Goal: Task Accomplishment & Management: Use online tool/utility

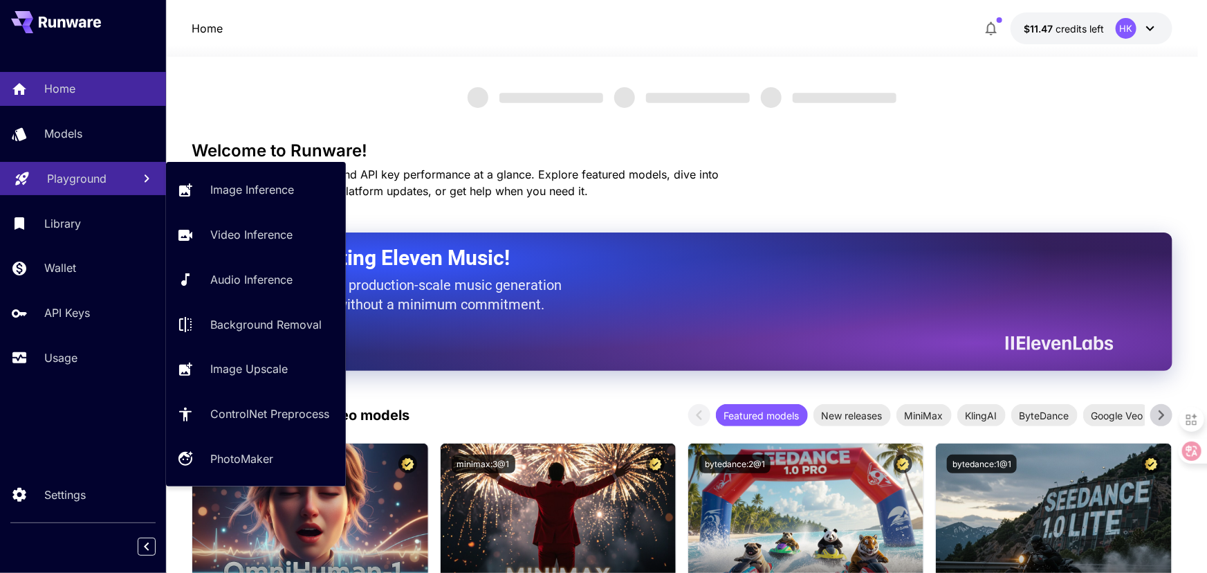
click at [82, 176] on p "Playground" at bounding box center [77, 178] width 60 height 17
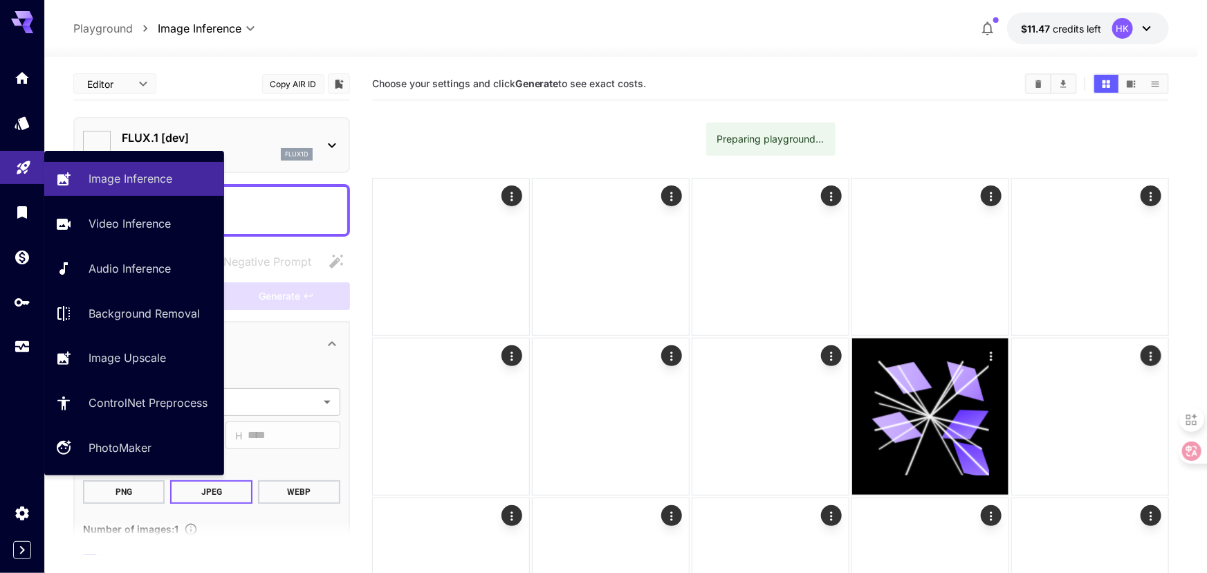
type input "**********"
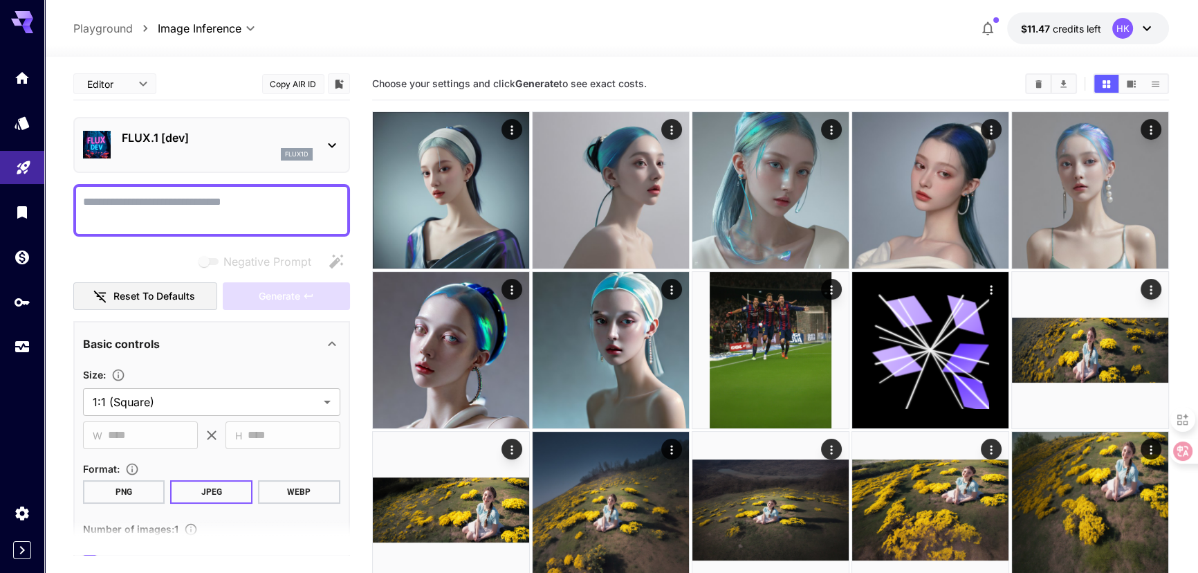
click at [248, 141] on p "FLUX.1 [dev]" at bounding box center [217, 137] width 191 height 17
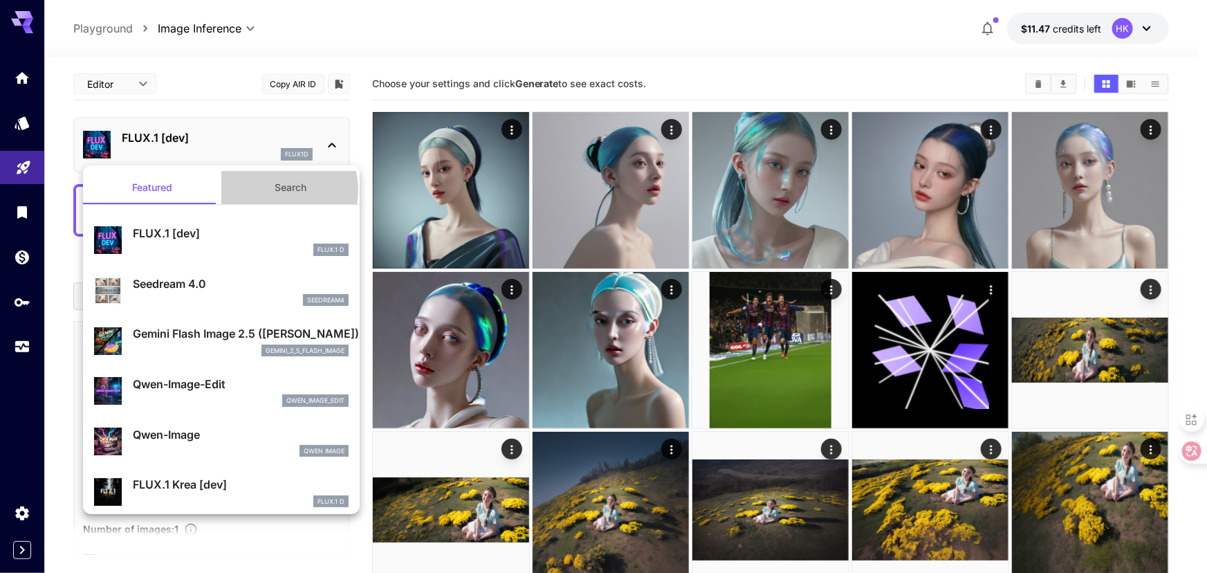
click at [271, 190] on button "Search" at bounding box center [290, 187] width 138 height 33
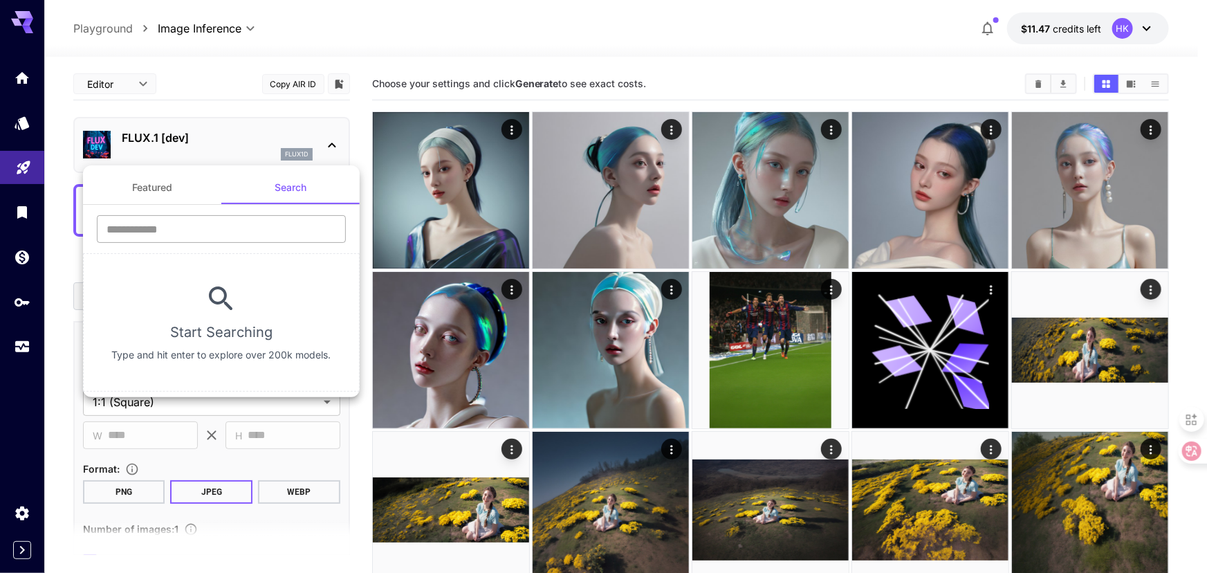
click at [201, 232] on input "text" at bounding box center [221, 229] width 249 height 28
paste input "**********"
type input "**********"
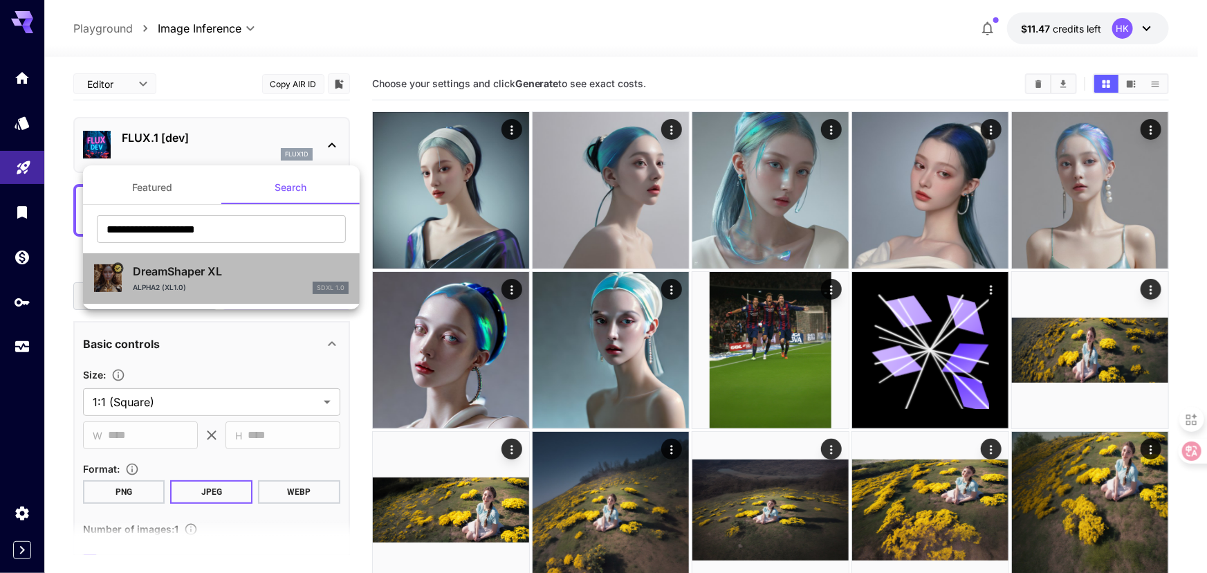
drag, startPoint x: 208, startPoint y: 273, endPoint x: 228, endPoint y: 273, distance: 19.4
click at [208, 273] on p "DreamShaper XL" at bounding box center [241, 271] width 216 height 17
type input "**"
type input "***"
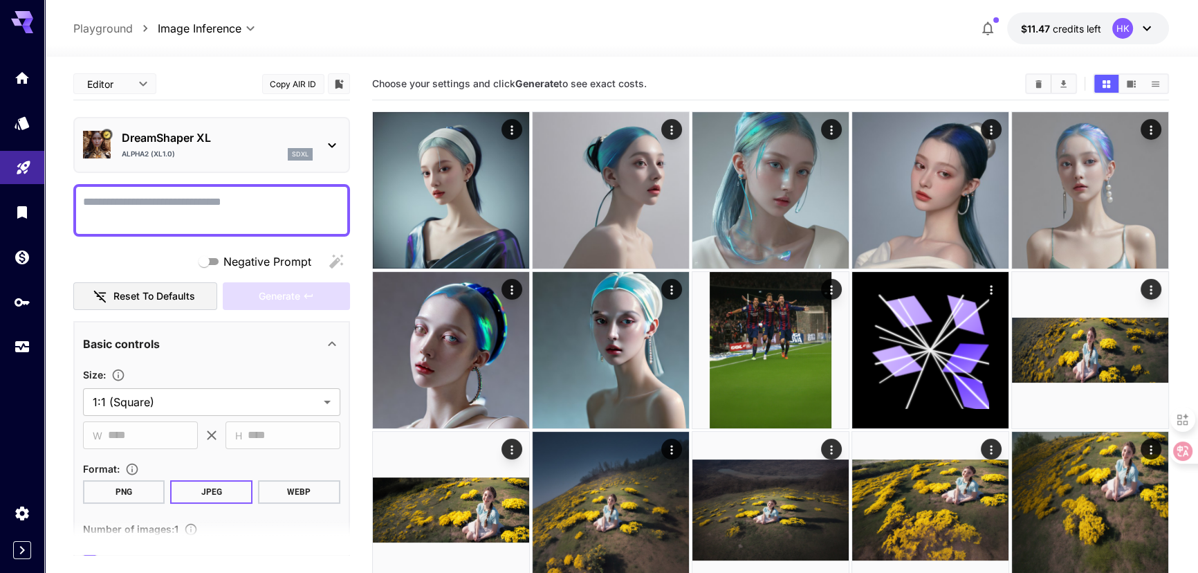
click at [180, 208] on textarea "Negative Prompt" at bounding box center [211, 210] width 257 height 33
type textarea "*"
drag, startPoint x: 154, startPoint y: 203, endPoint x: 96, endPoint y: 201, distance: 58.2
click at [96, 201] on textarea "*" at bounding box center [212, 210] width 258 height 33
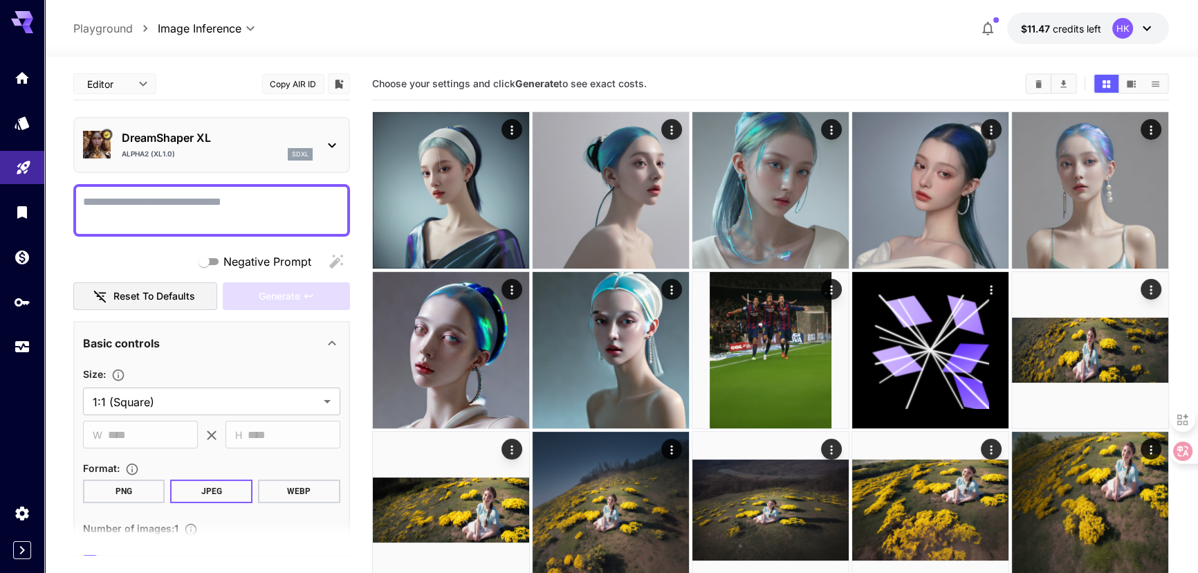
click at [139, 208] on textarea "Negative Prompt" at bounding box center [212, 210] width 258 height 33
paste textarea "****"
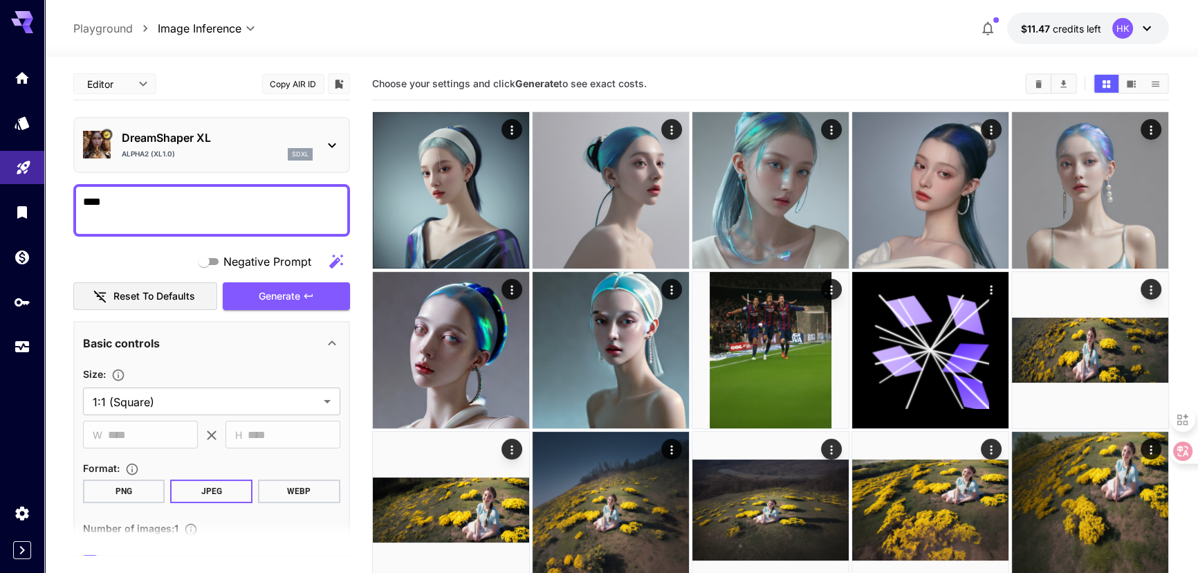
click at [87, 201] on textarea "****" at bounding box center [212, 210] width 258 height 33
click at [84, 201] on textarea "****" at bounding box center [212, 210] width 258 height 33
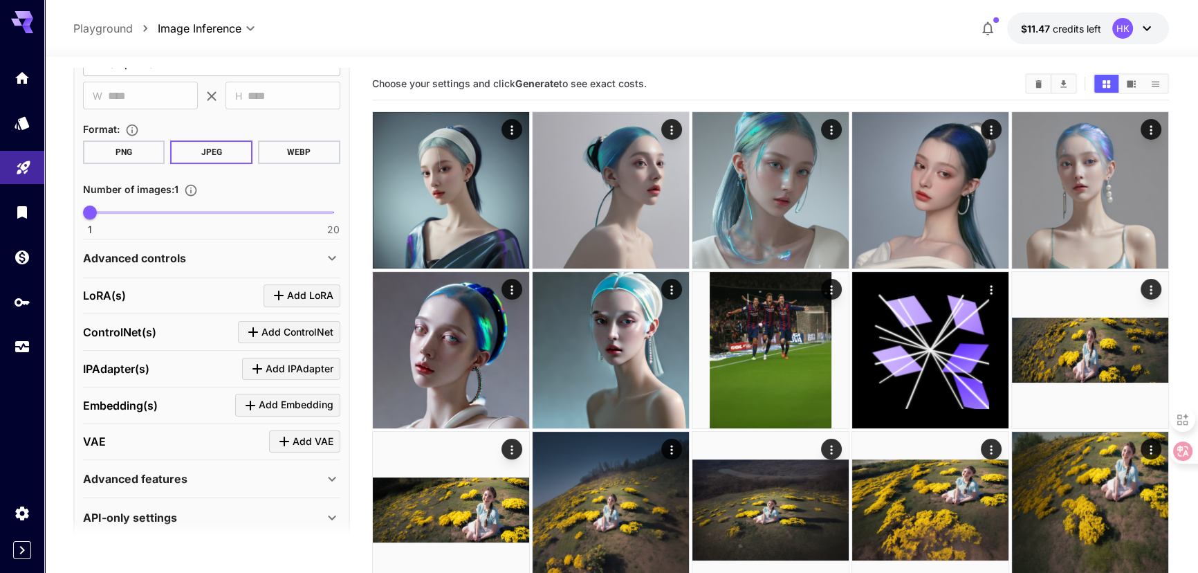
scroll to position [353, 0]
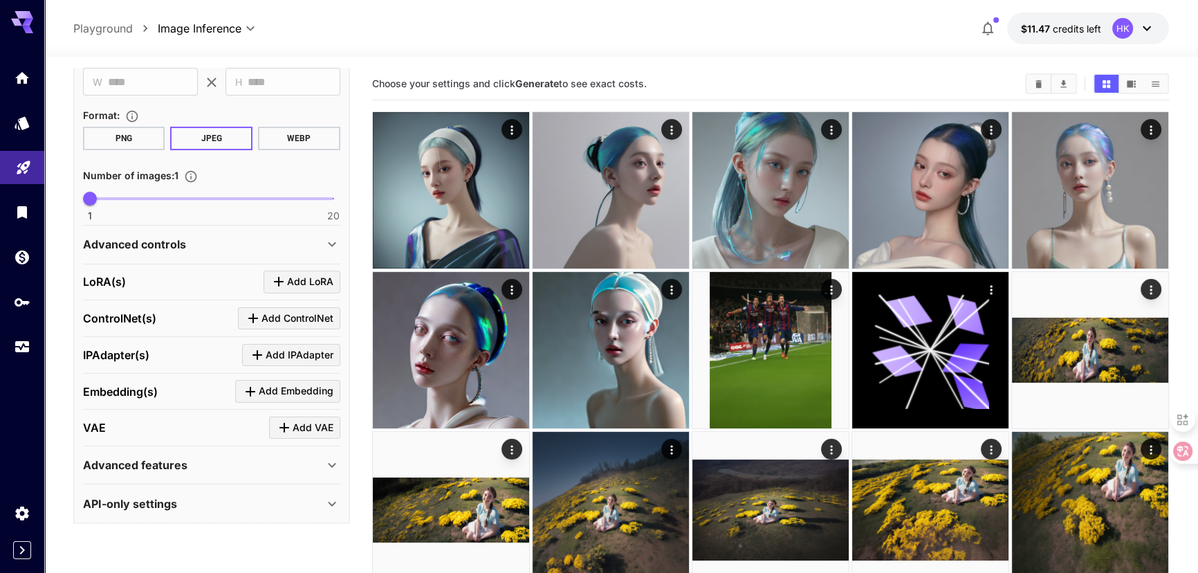
type textarea "*****"
click at [327, 242] on icon at bounding box center [332, 244] width 17 height 17
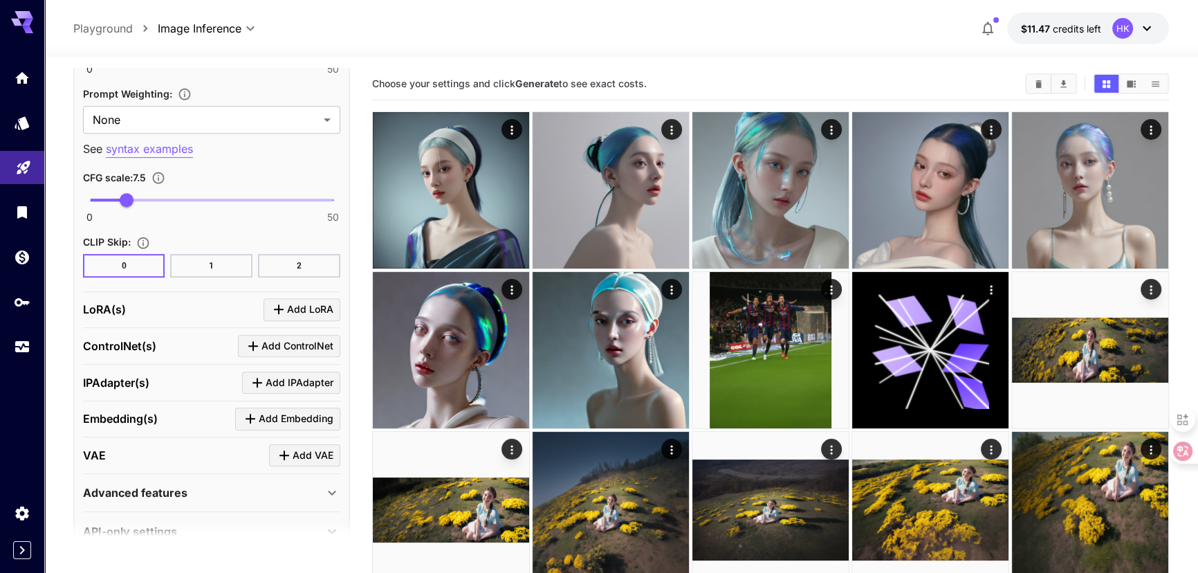
scroll to position [1038, 0]
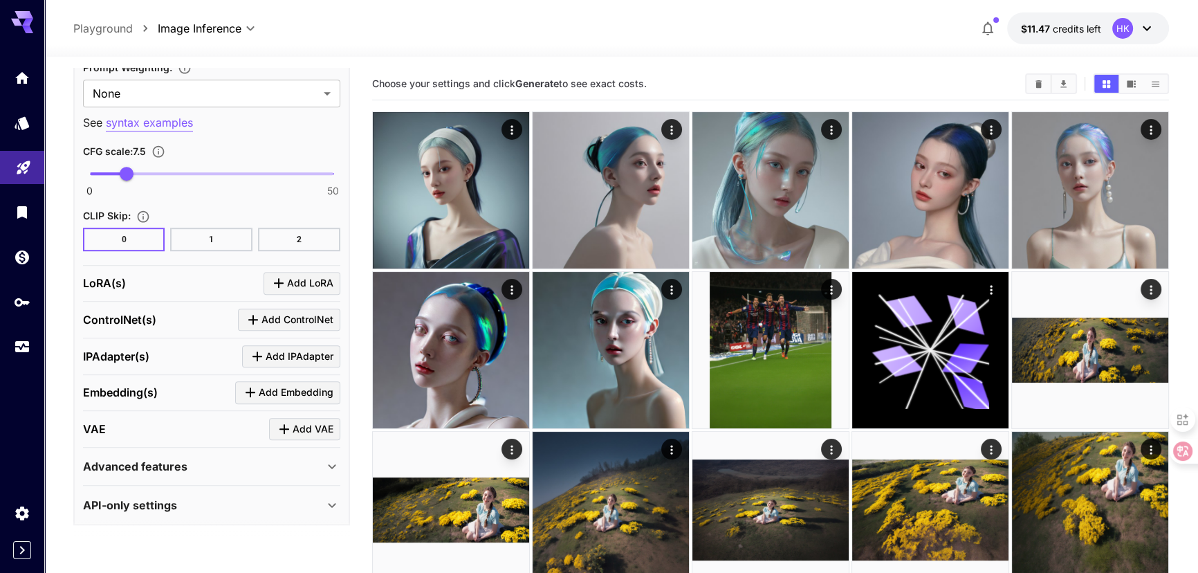
click at [282, 277] on icon "Click to add LoRA" at bounding box center [279, 283] width 17 height 17
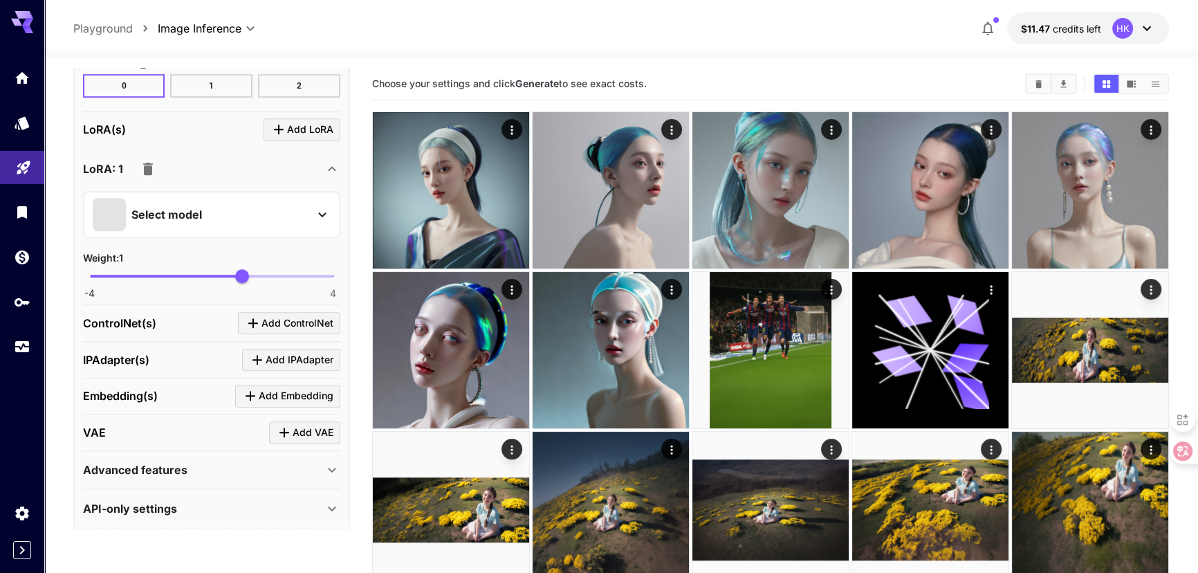
scroll to position [1195, 0]
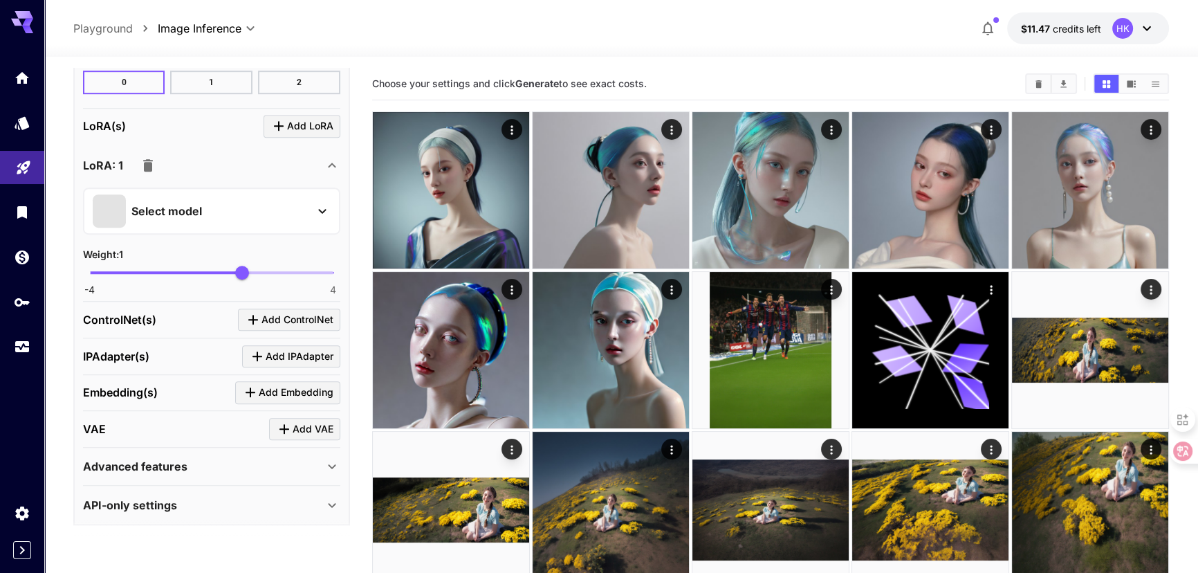
click at [254, 214] on div "Select model" at bounding box center [201, 210] width 216 height 33
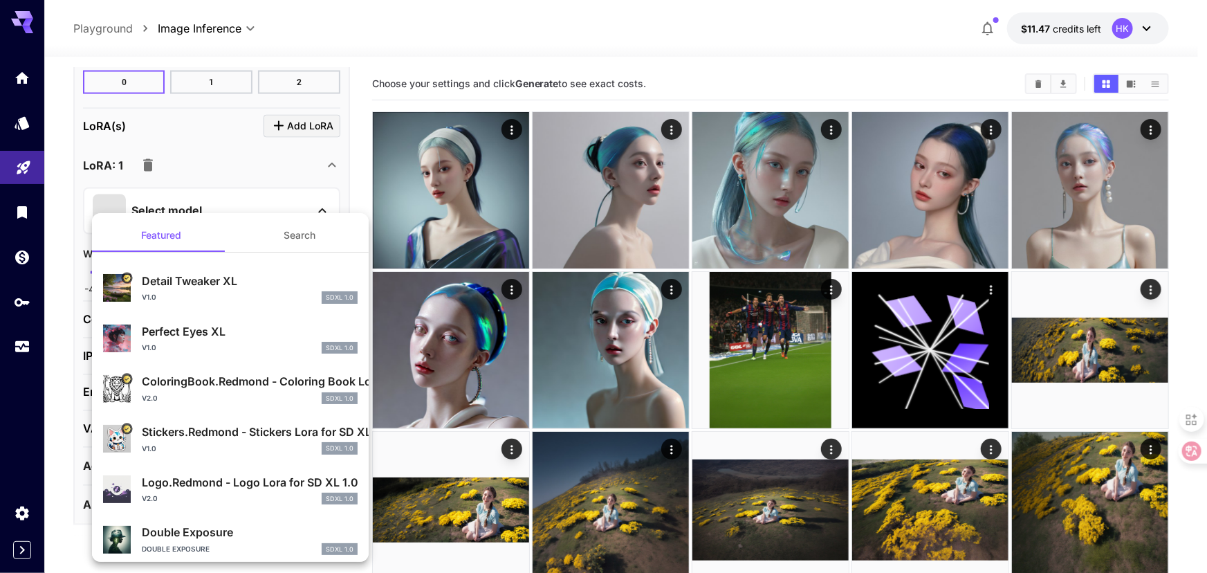
click at [293, 235] on button "Search" at bounding box center [299, 235] width 138 height 33
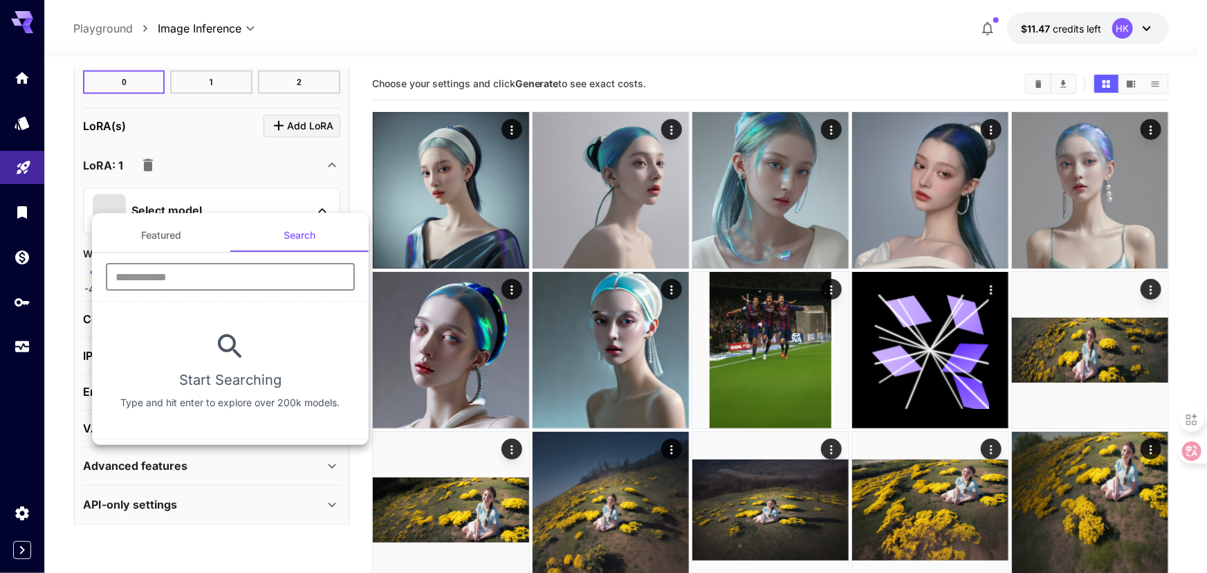
drag, startPoint x: 176, startPoint y: 271, endPoint x: 183, endPoint y: 271, distance: 7.0
click at [176, 271] on input "text" at bounding box center [230, 277] width 249 height 28
paste input "**********"
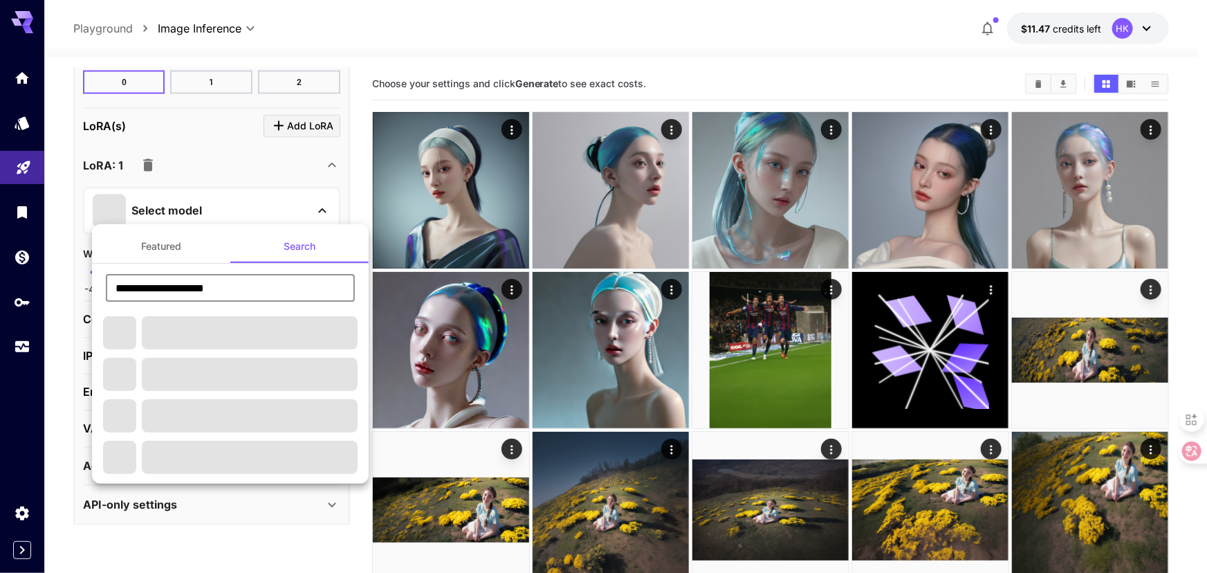
type input "**********"
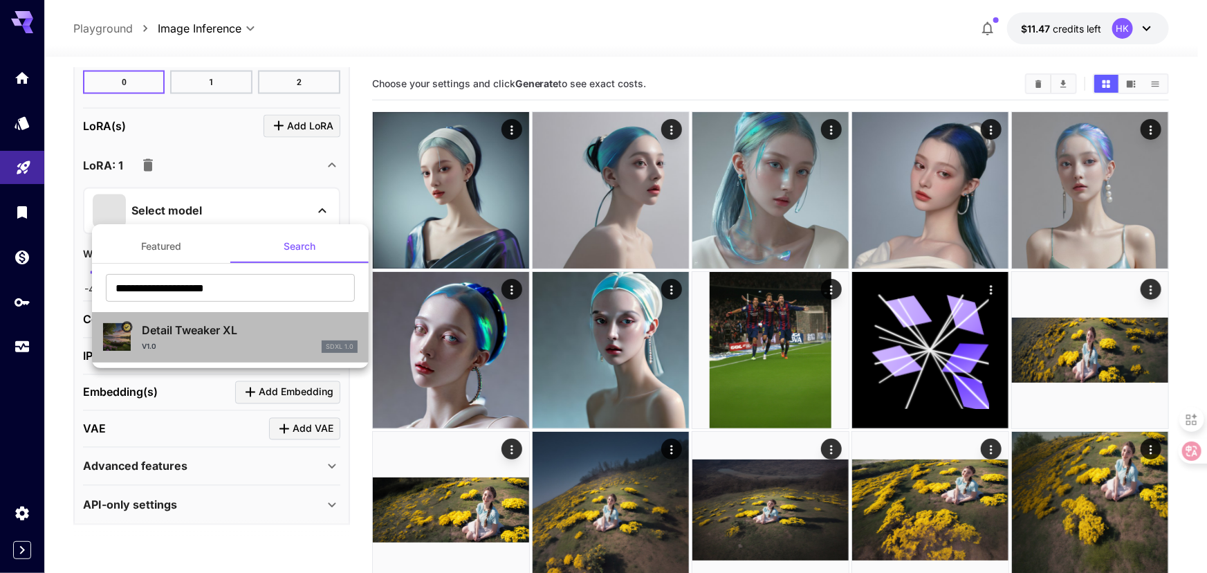
click at [230, 336] on p "Detail Tweaker XL" at bounding box center [250, 330] width 216 height 17
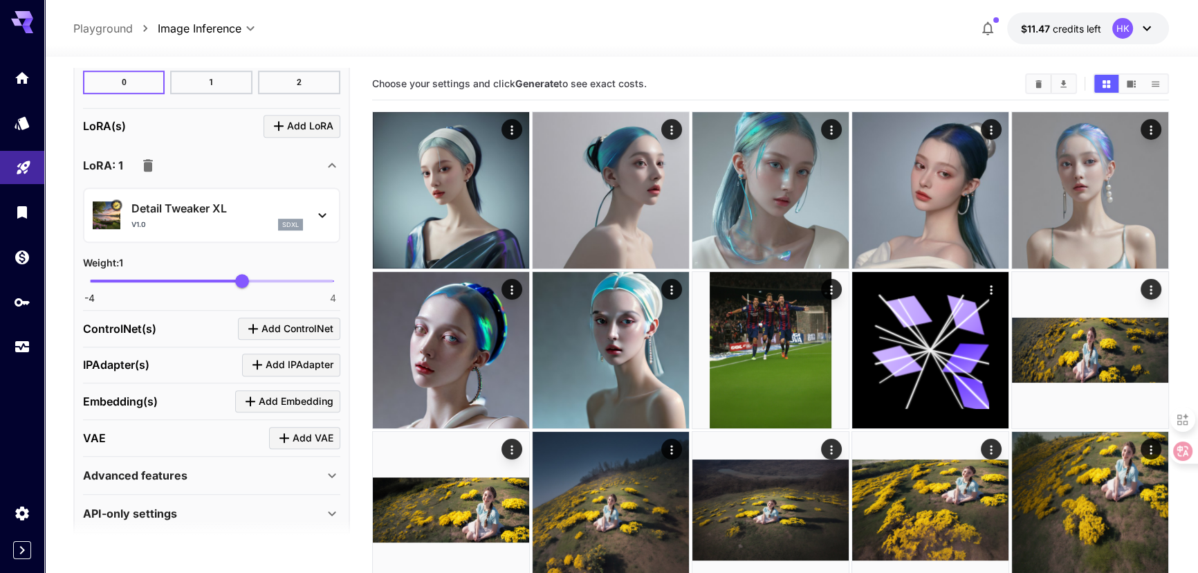
scroll to position [1204, 0]
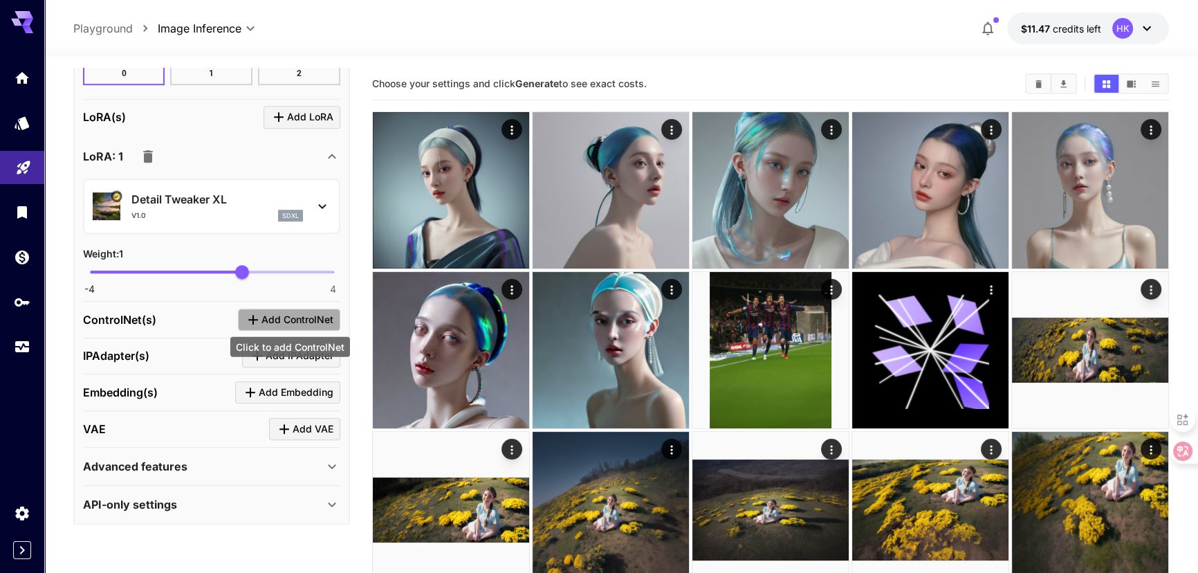
click at [260, 311] on icon "Click to add ControlNet" at bounding box center [253, 319] width 17 height 17
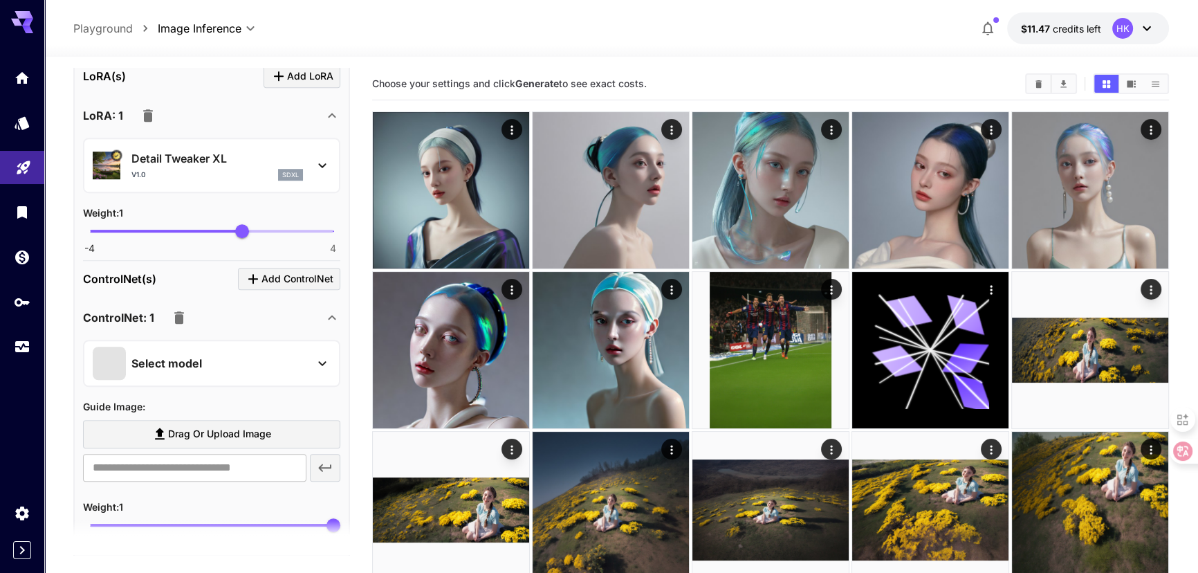
scroll to position [1266, 0]
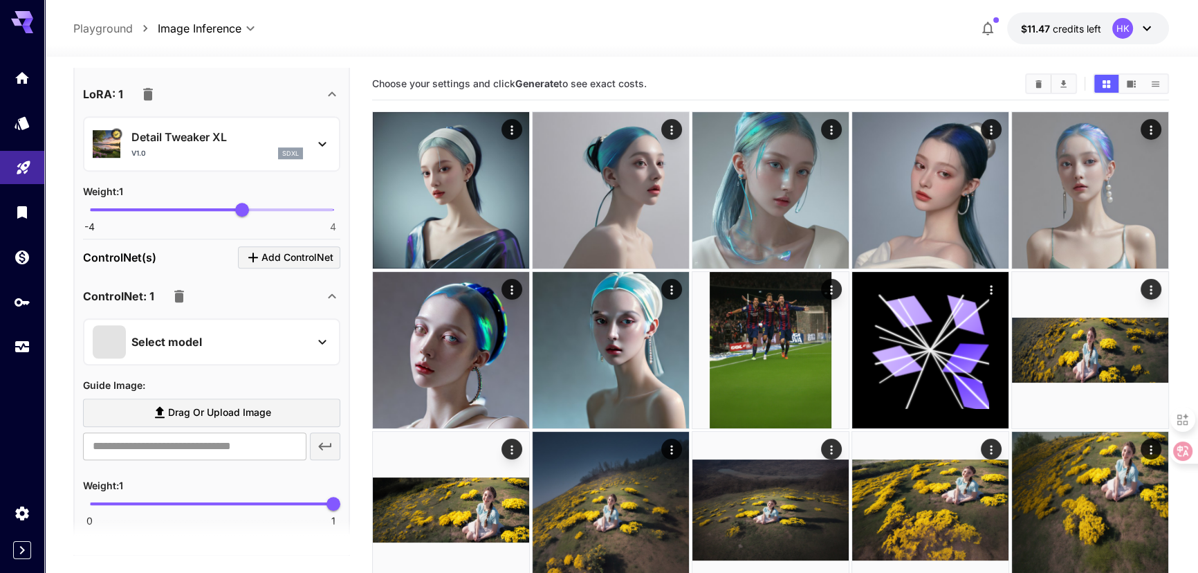
click at [210, 333] on div "Select model" at bounding box center [201, 341] width 216 height 33
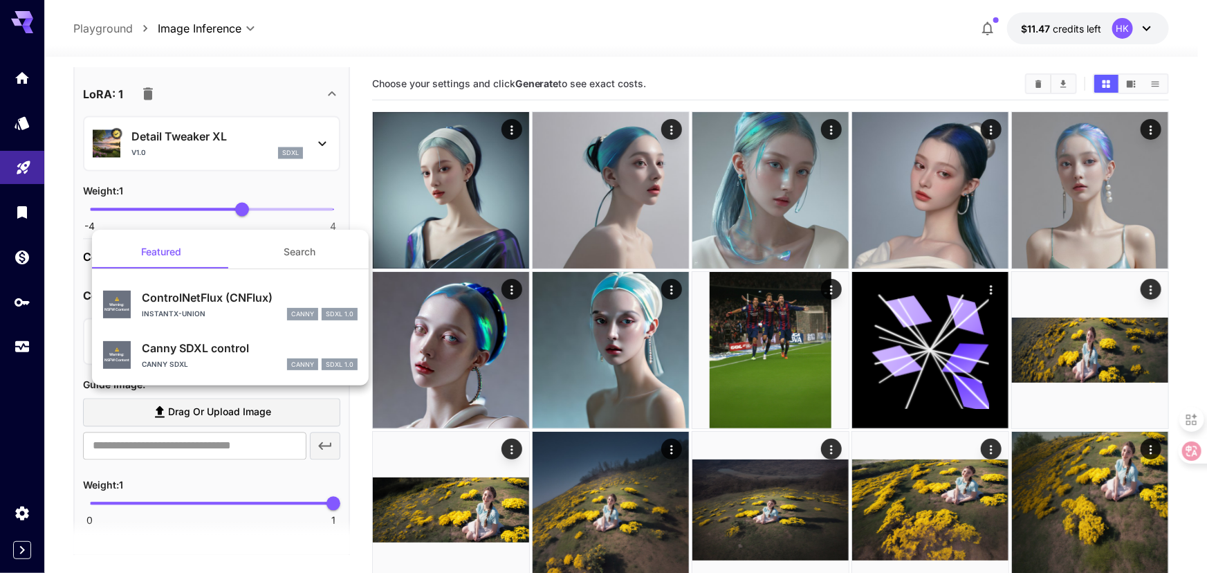
click at [358, 214] on div at bounding box center [603, 286] width 1207 height 573
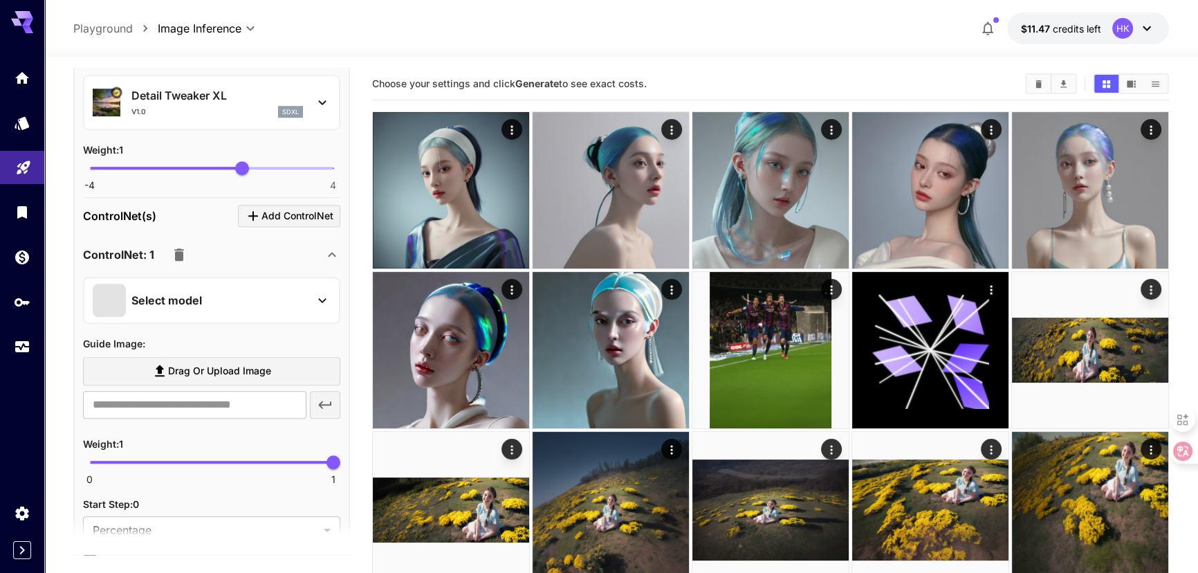
scroll to position [1329, 0]
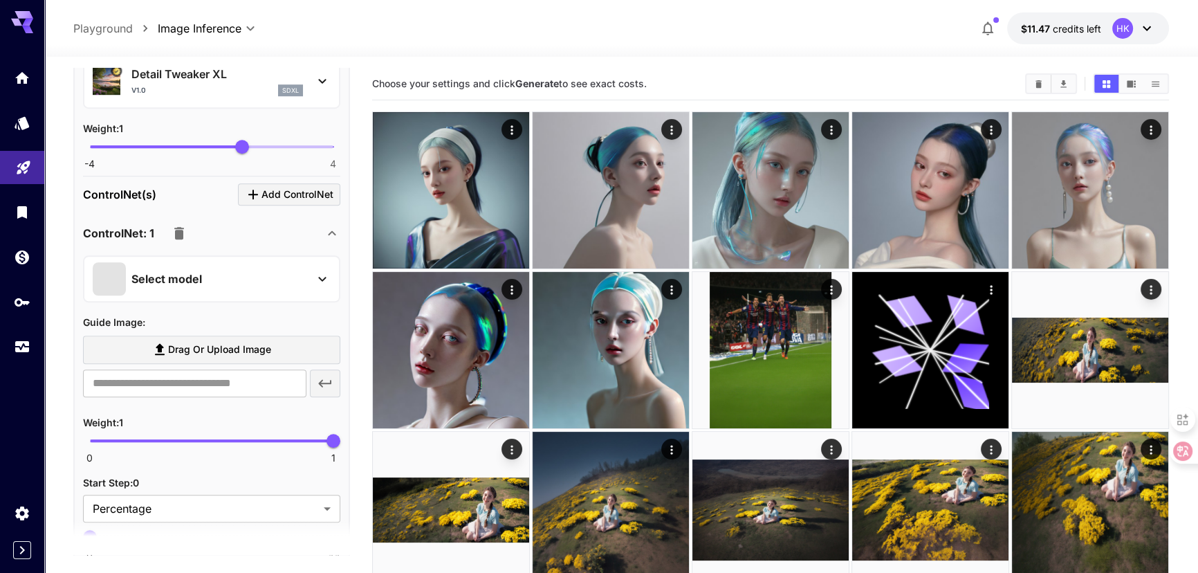
click at [228, 271] on div "Select model" at bounding box center [201, 278] width 216 height 33
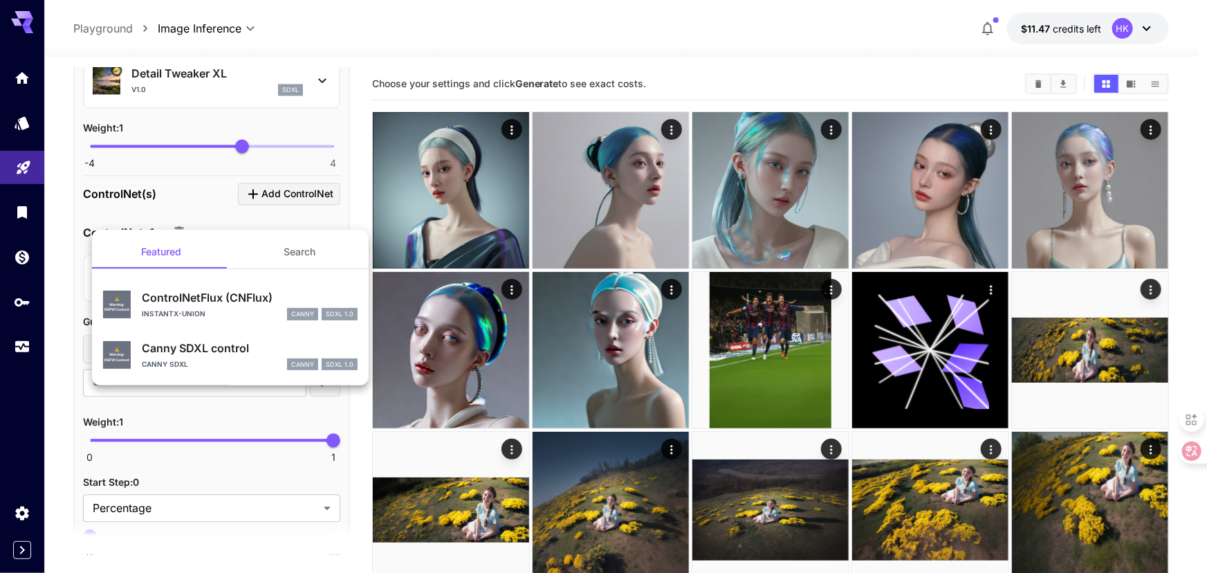
click at [222, 313] on div "instantx-union canny SDXL 1.0" at bounding box center [250, 314] width 216 height 12
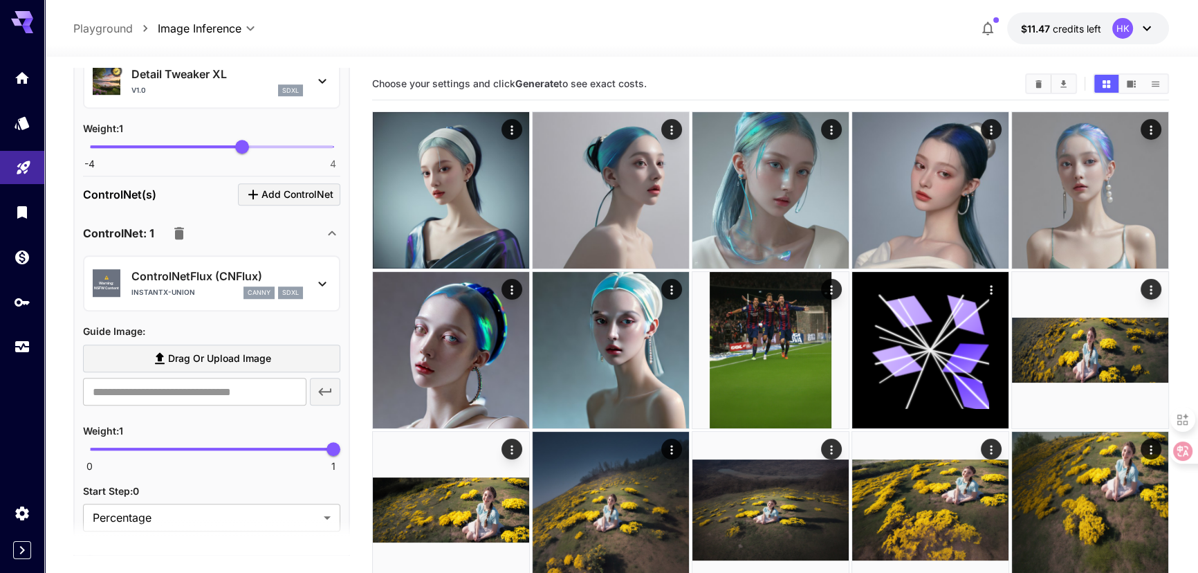
click at [228, 275] on p "ControlNetFlux (CNFlux)" at bounding box center [217, 276] width 172 height 17
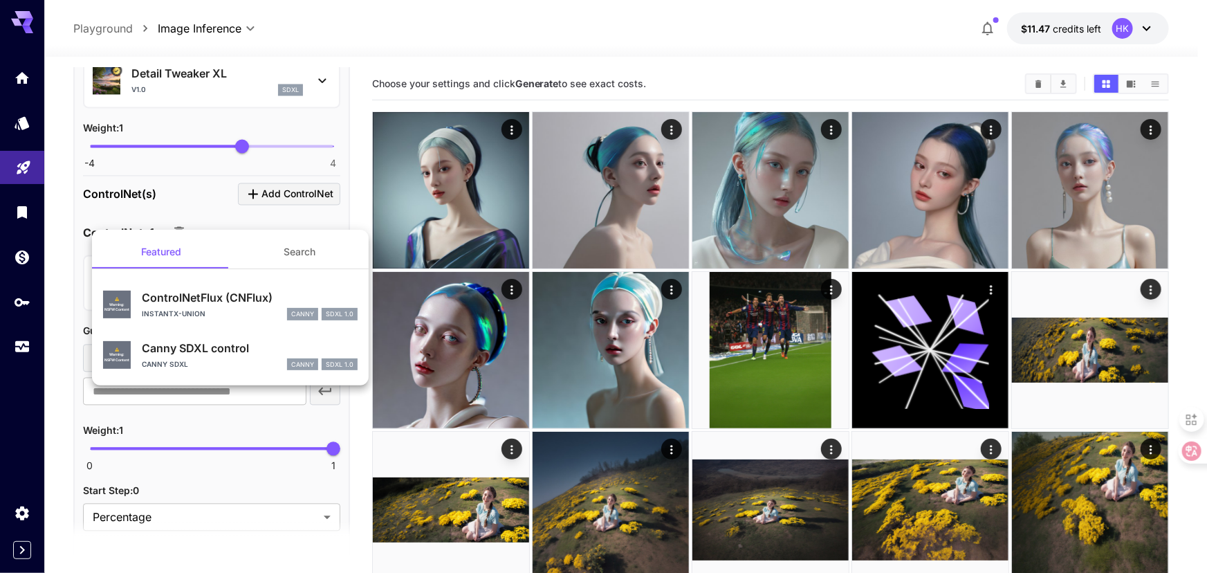
click at [205, 358] on div "canny sdxl canny SDXL 1.0" at bounding box center [250, 364] width 216 height 12
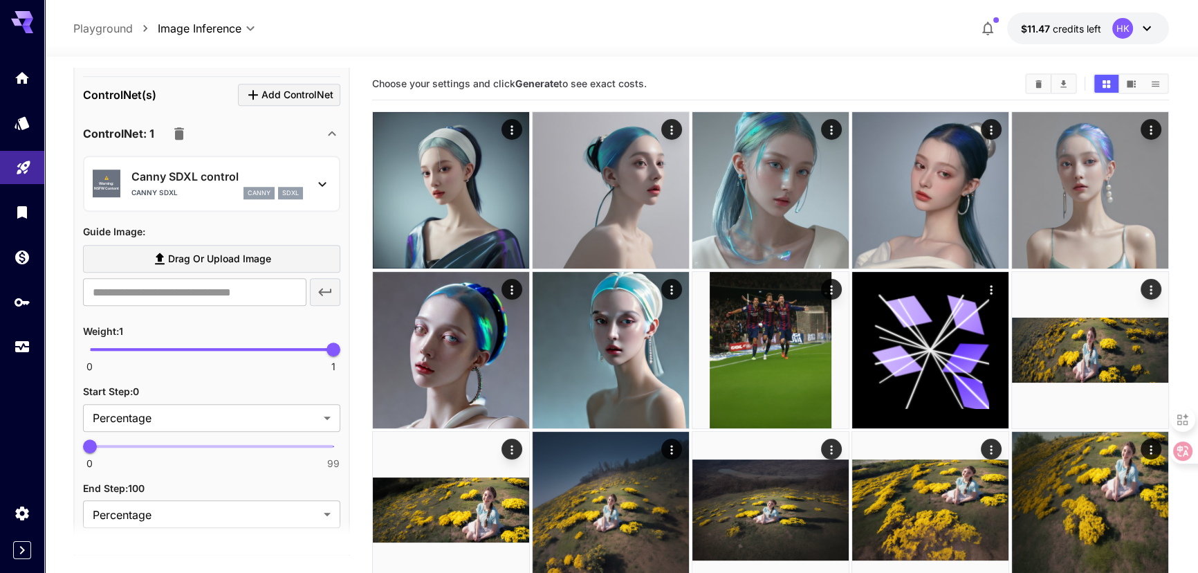
scroll to position [1455, 0]
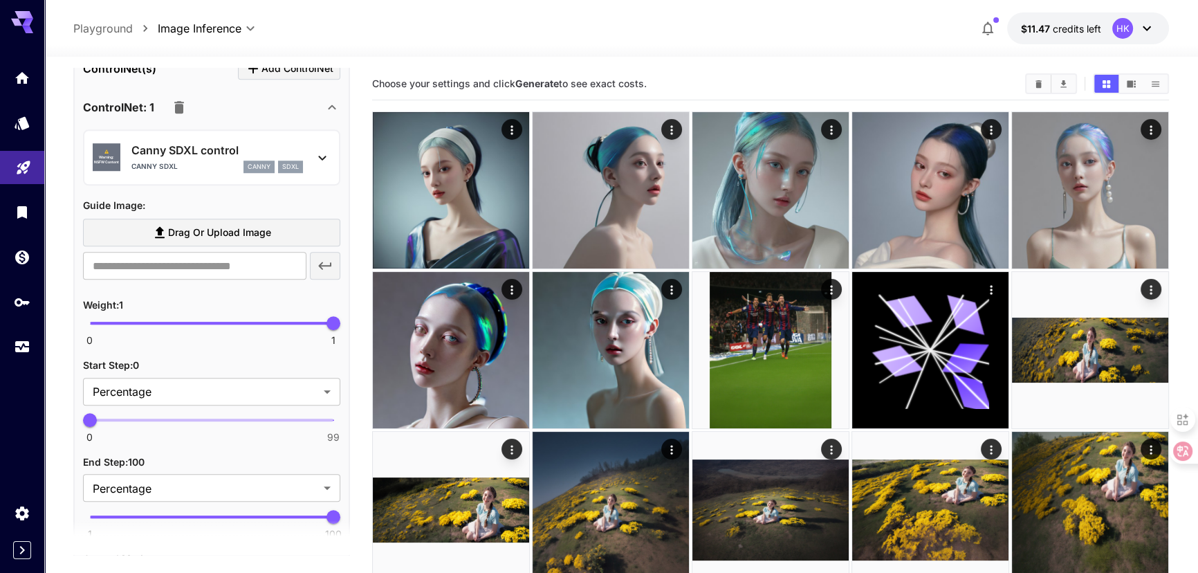
click at [205, 231] on span "Drag or upload image" at bounding box center [219, 232] width 103 height 17
click at [0, 0] on input "Drag or upload image" at bounding box center [0, 0] width 0 height 0
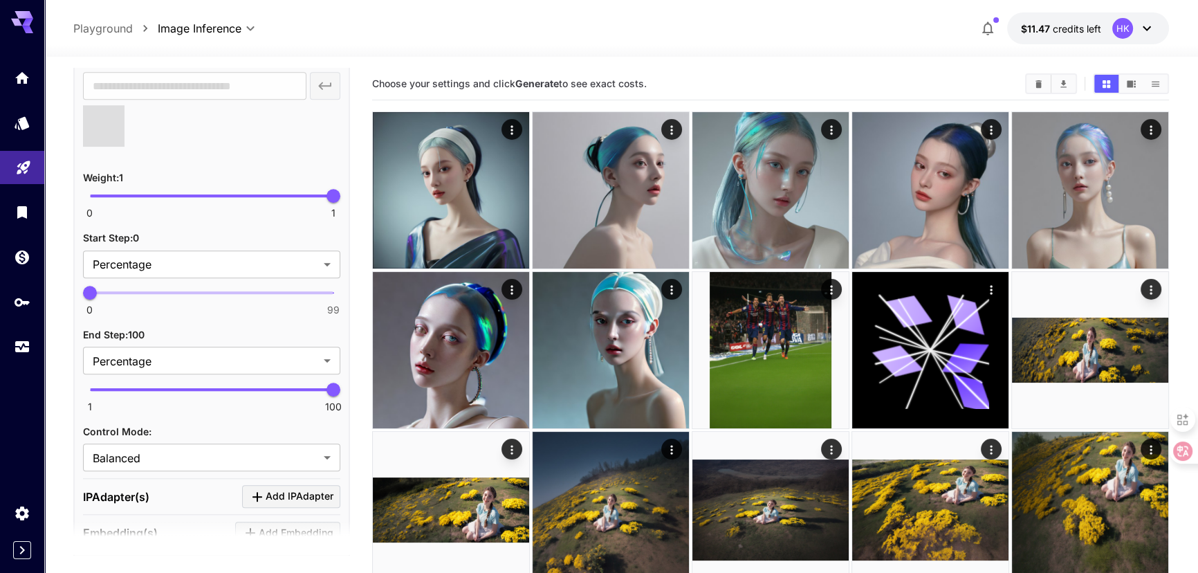
scroll to position [1707, 0]
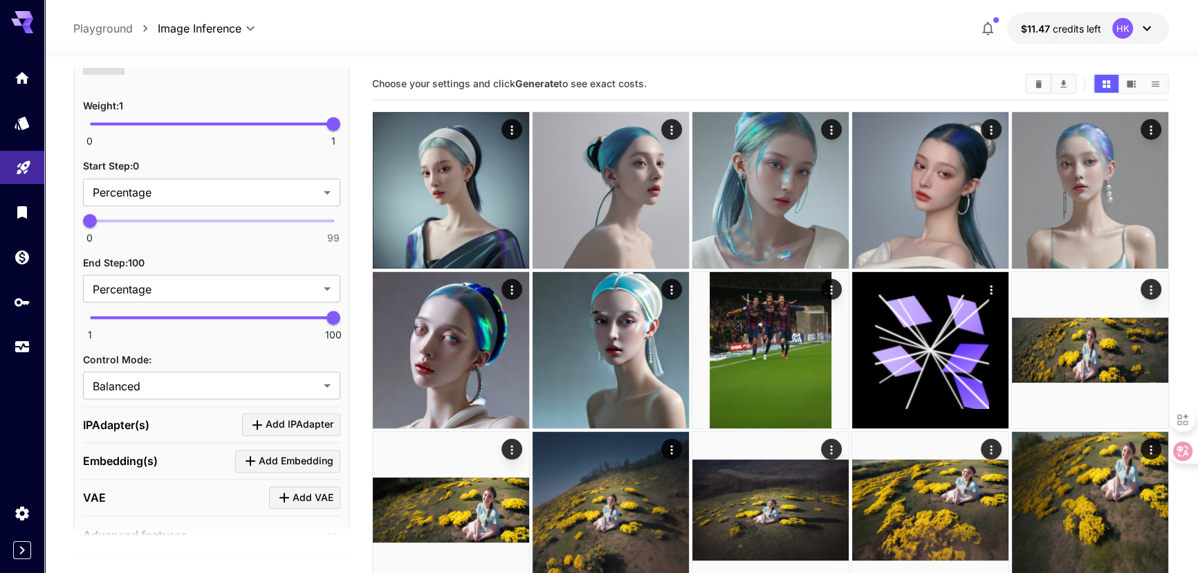
type input "**********"
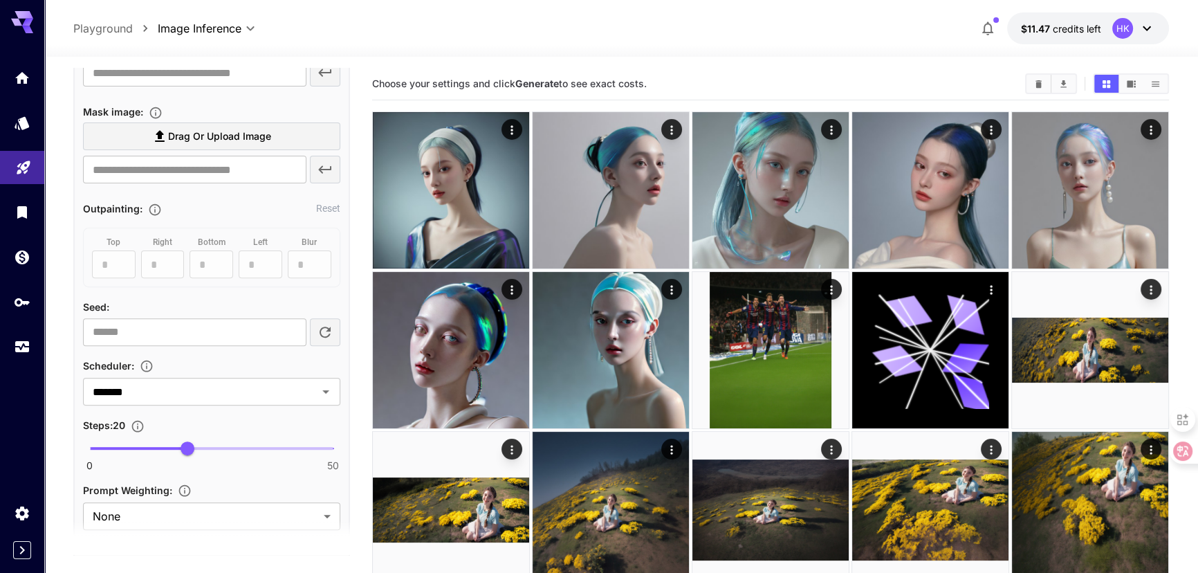
scroll to position [637, 0]
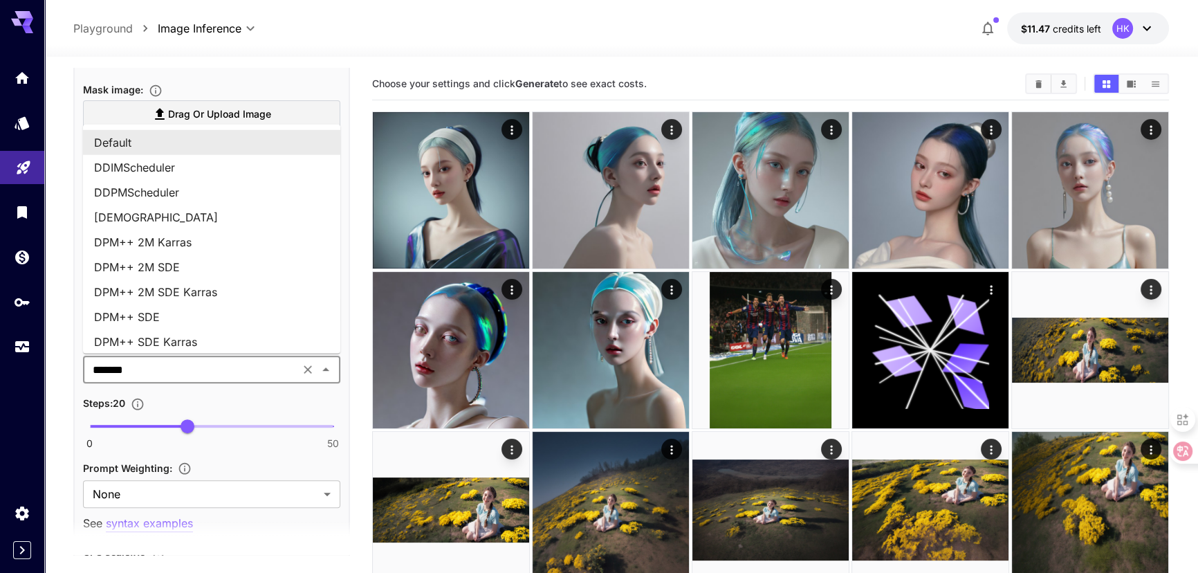
click at [187, 369] on input "*******" at bounding box center [191, 369] width 208 height 19
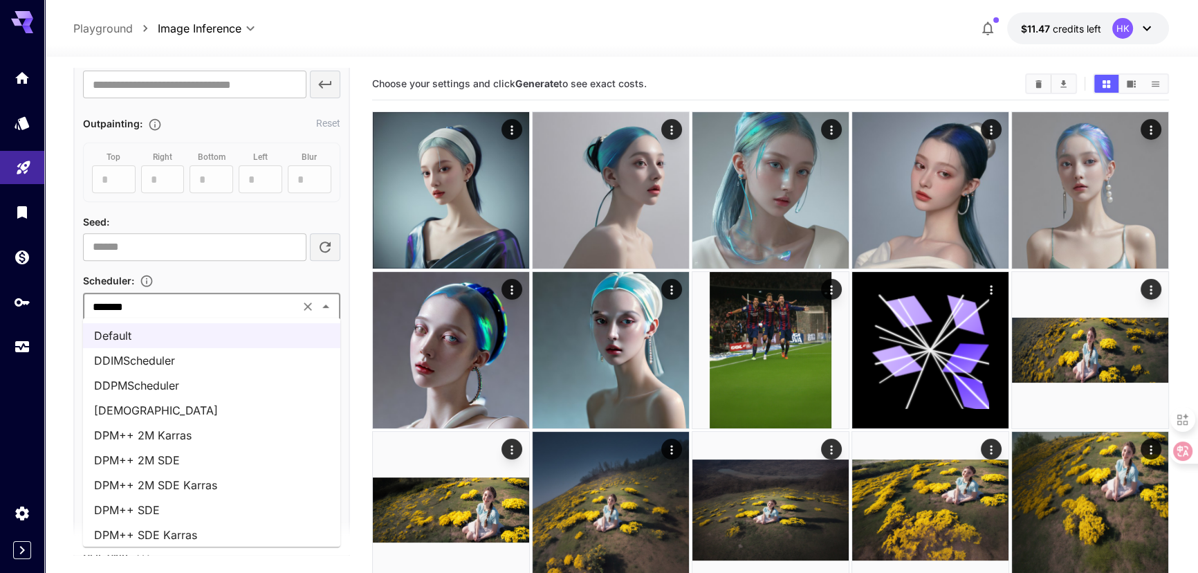
click at [152, 436] on li "DPM++ 2M Karras" at bounding box center [211, 435] width 257 height 25
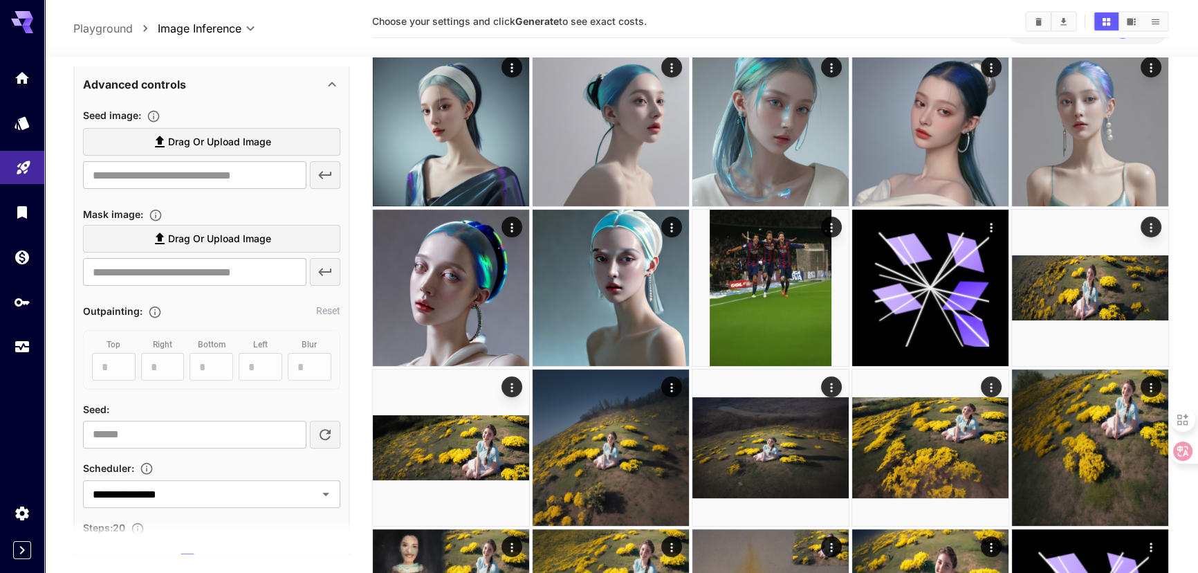
scroll to position [512, 0]
click at [172, 431] on input "number" at bounding box center [194, 434] width 223 height 28
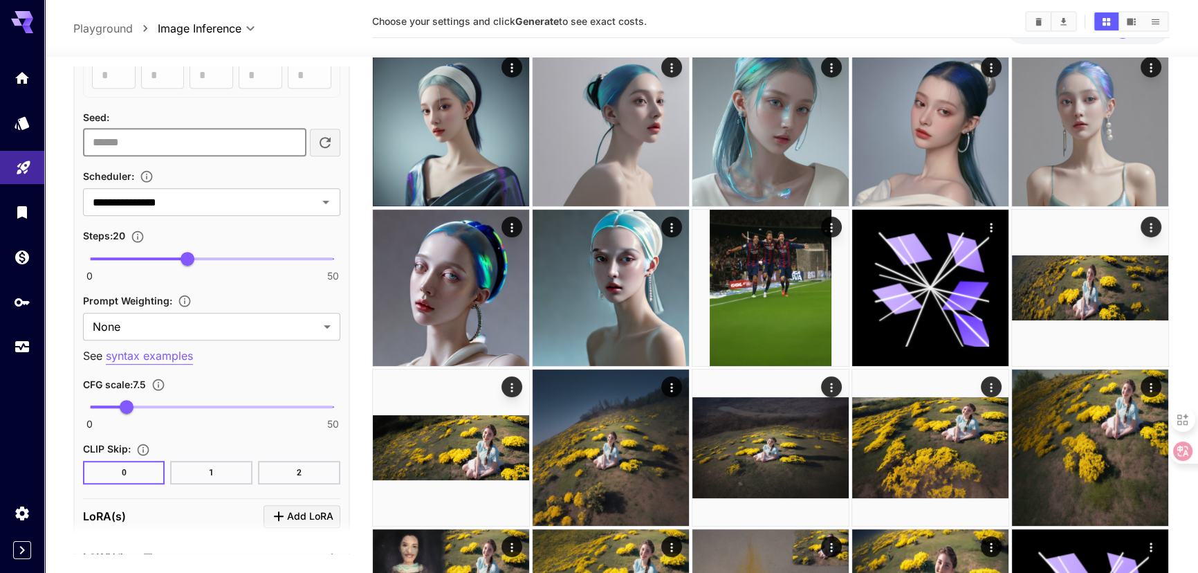
scroll to position [826, 0]
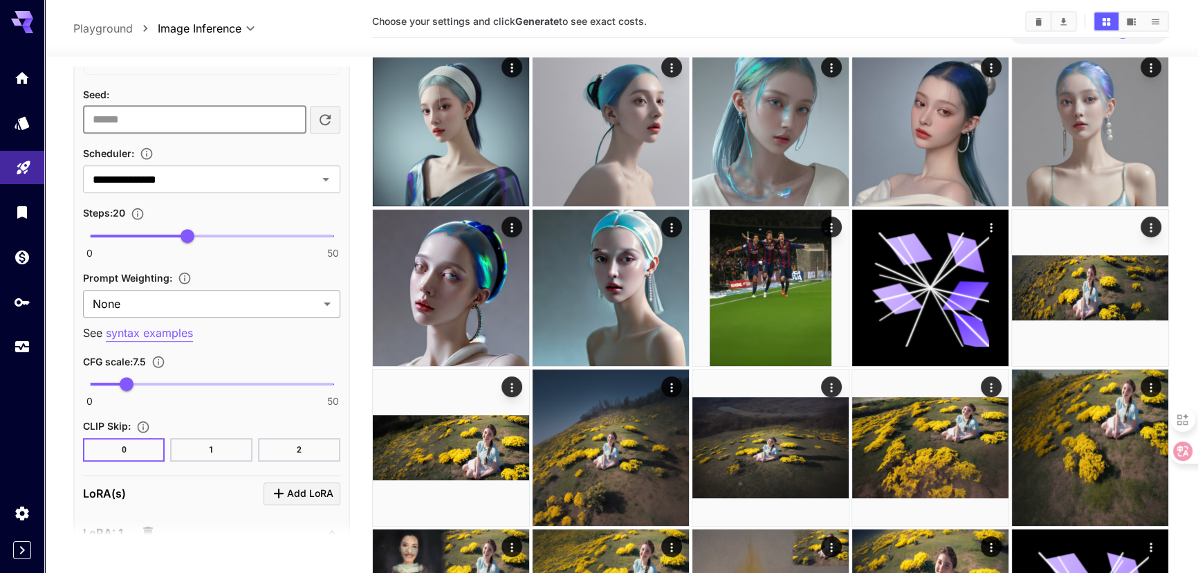
type input "*"
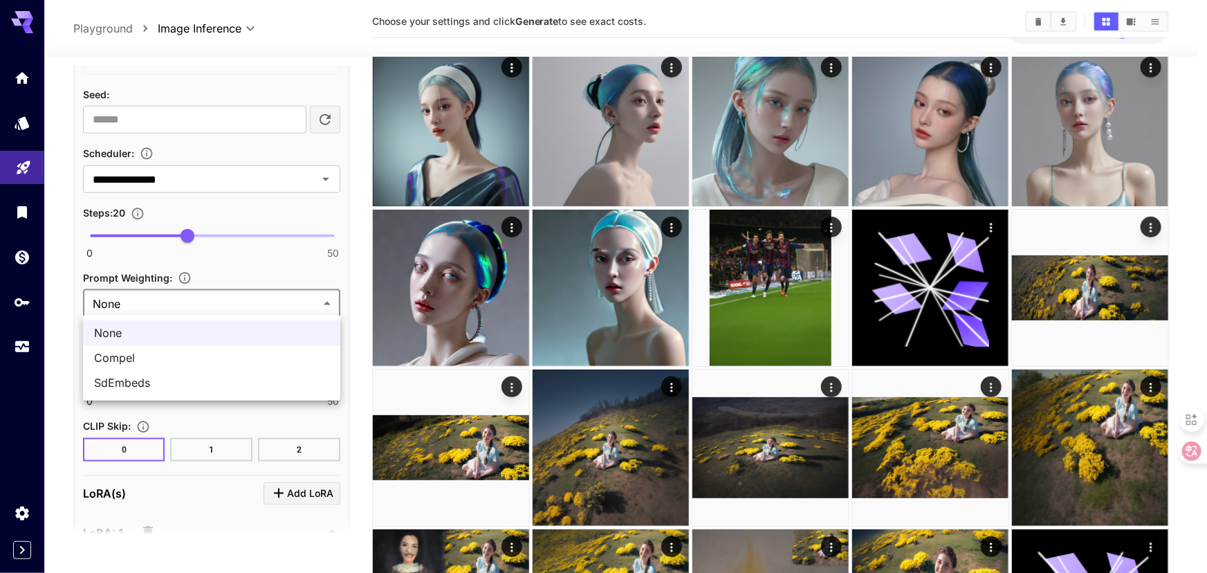
click at [240, 263] on div at bounding box center [603, 286] width 1207 height 573
click at [143, 386] on span "SdEmbeds" at bounding box center [211, 382] width 235 height 17
type input "********"
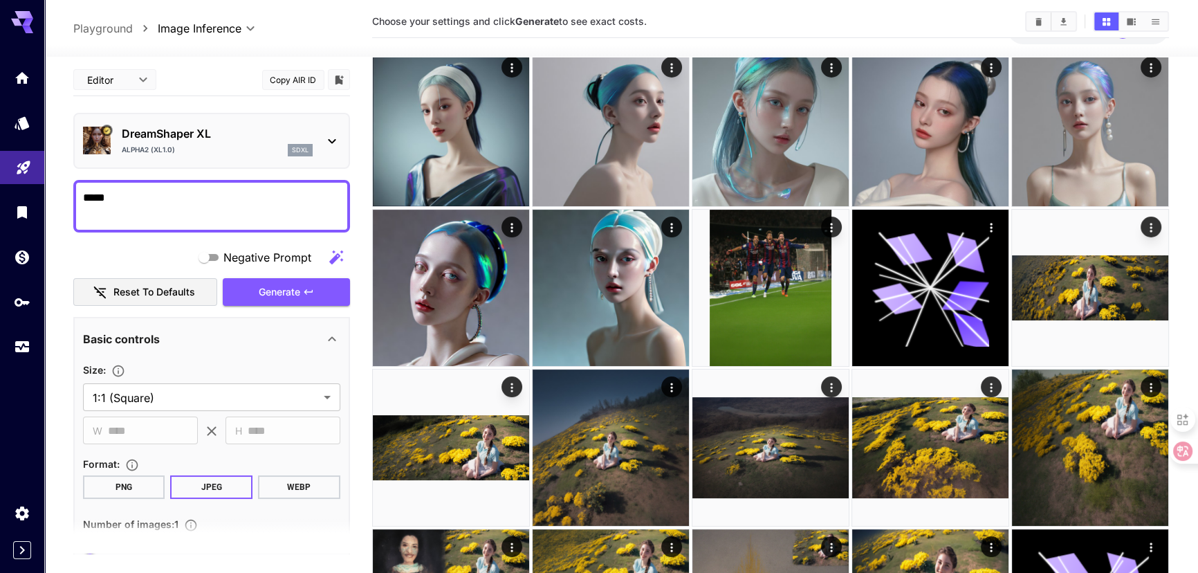
scroll to position [0, 0]
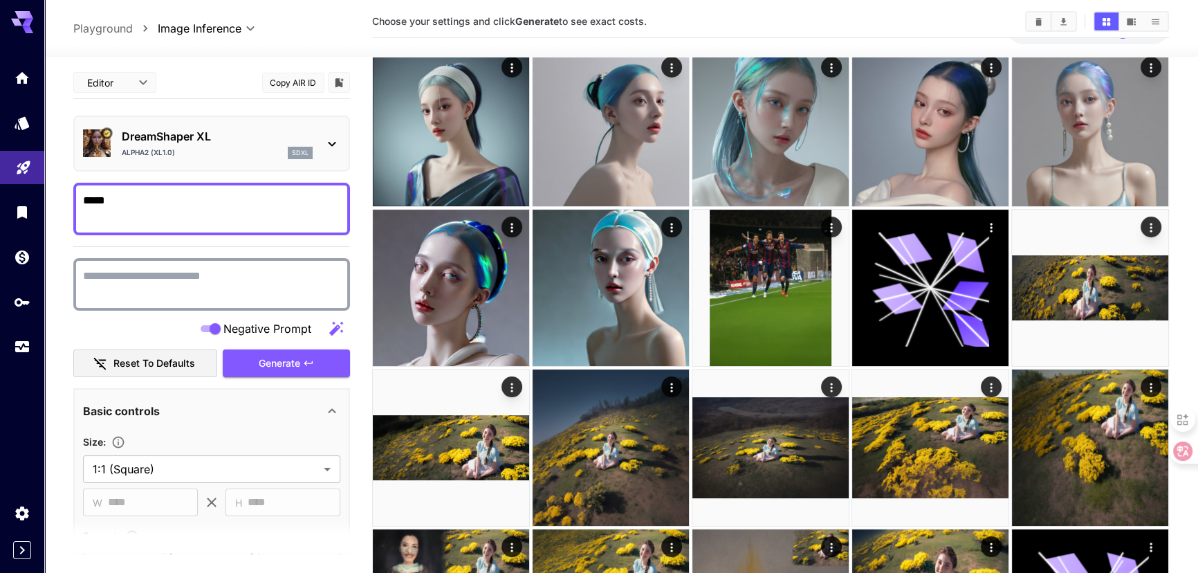
click at [187, 284] on textarea "Negative Prompt" at bounding box center [211, 284] width 257 height 33
click at [156, 281] on textarea "Negative Prompt" at bounding box center [211, 284] width 257 height 33
paste textarea "****"
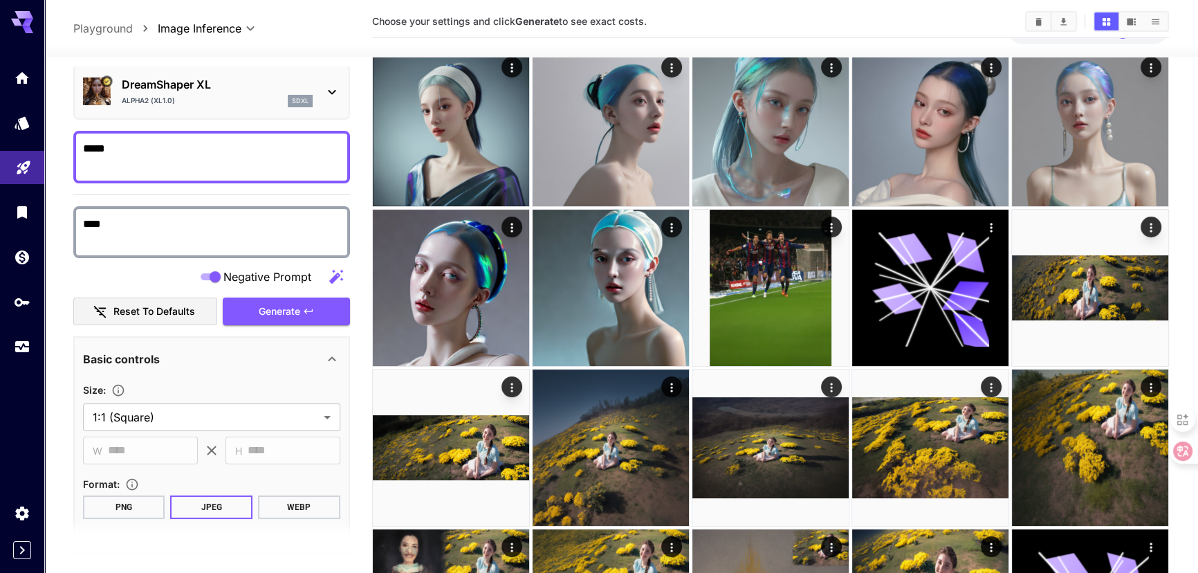
scroll to position [18, 0]
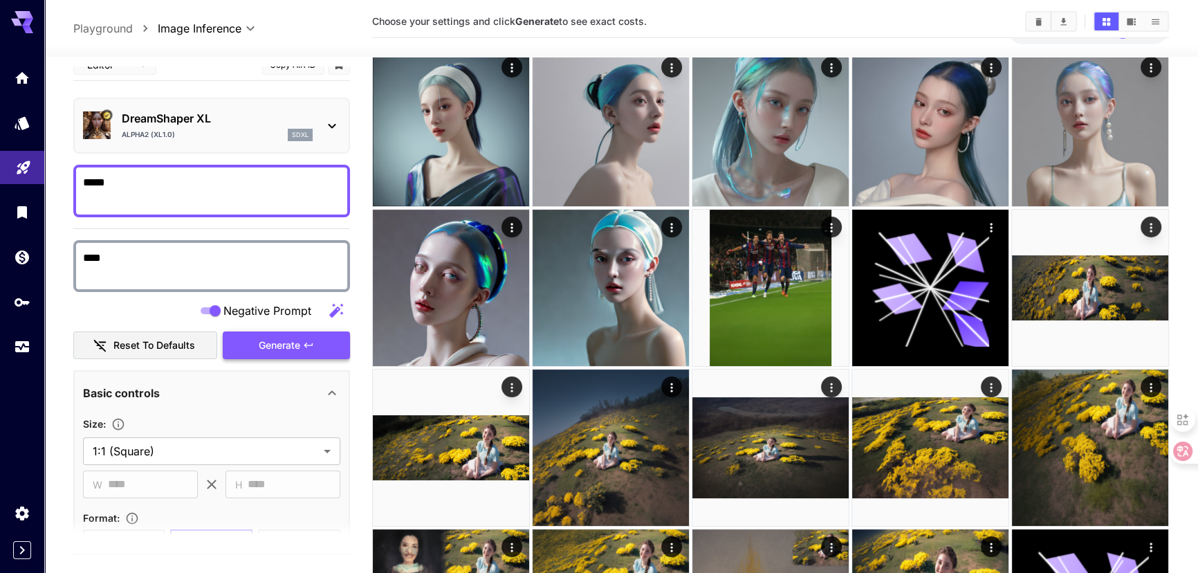
type textarea "****"
click at [261, 337] on span "Generate" at bounding box center [280, 345] width 42 height 17
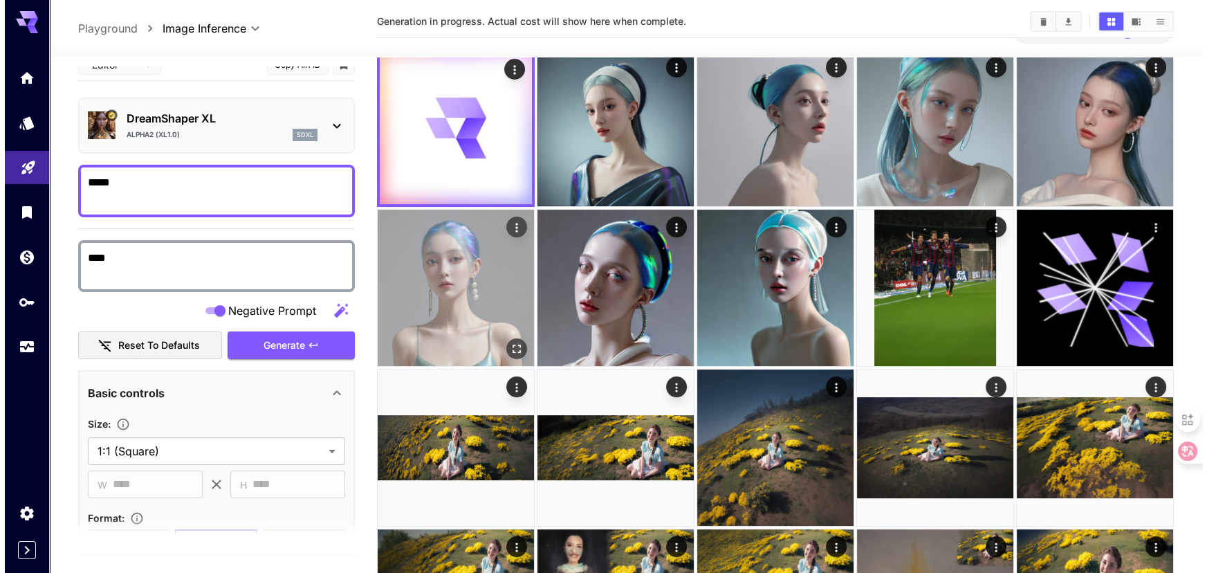
scroll to position [0, 0]
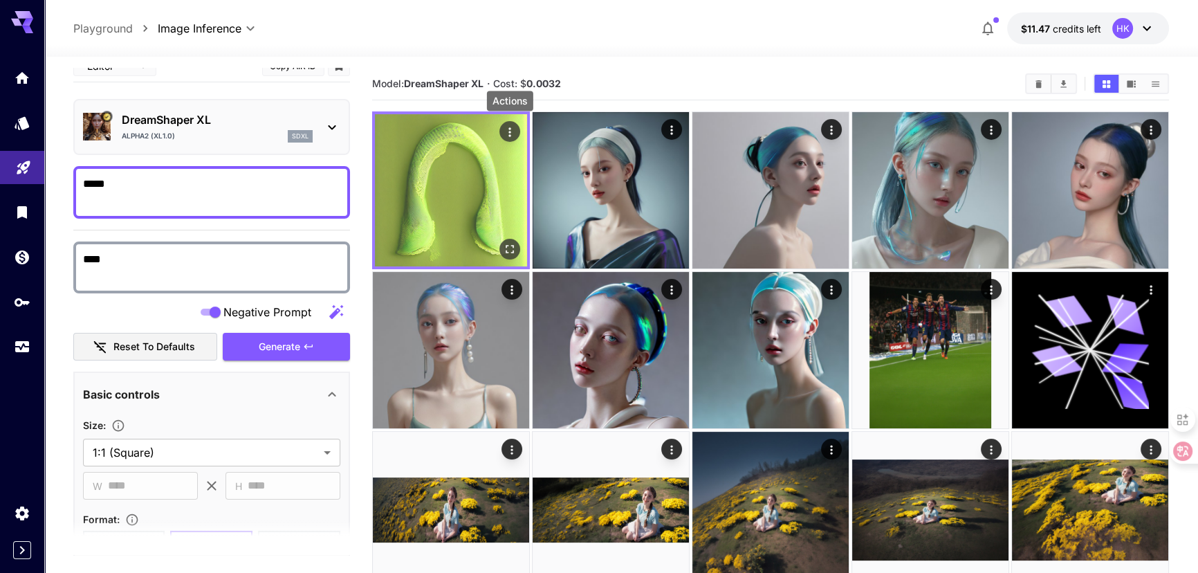
click at [515, 129] on icon "Actions" at bounding box center [510, 132] width 14 height 14
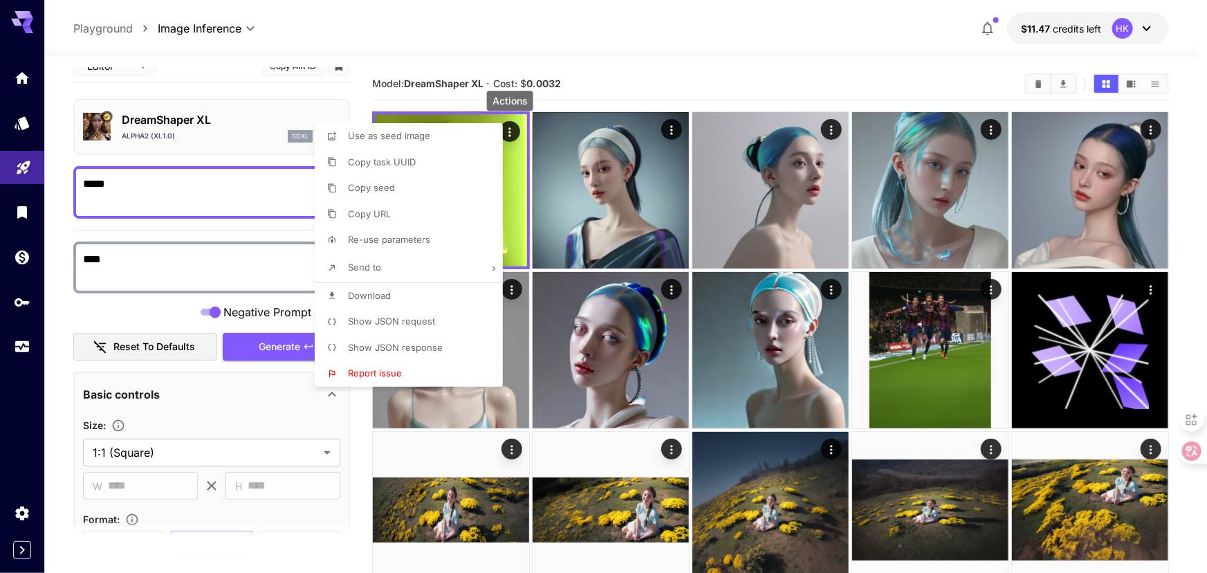
click at [383, 320] on span "Show JSON request" at bounding box center [391, 321] width 87 height 11
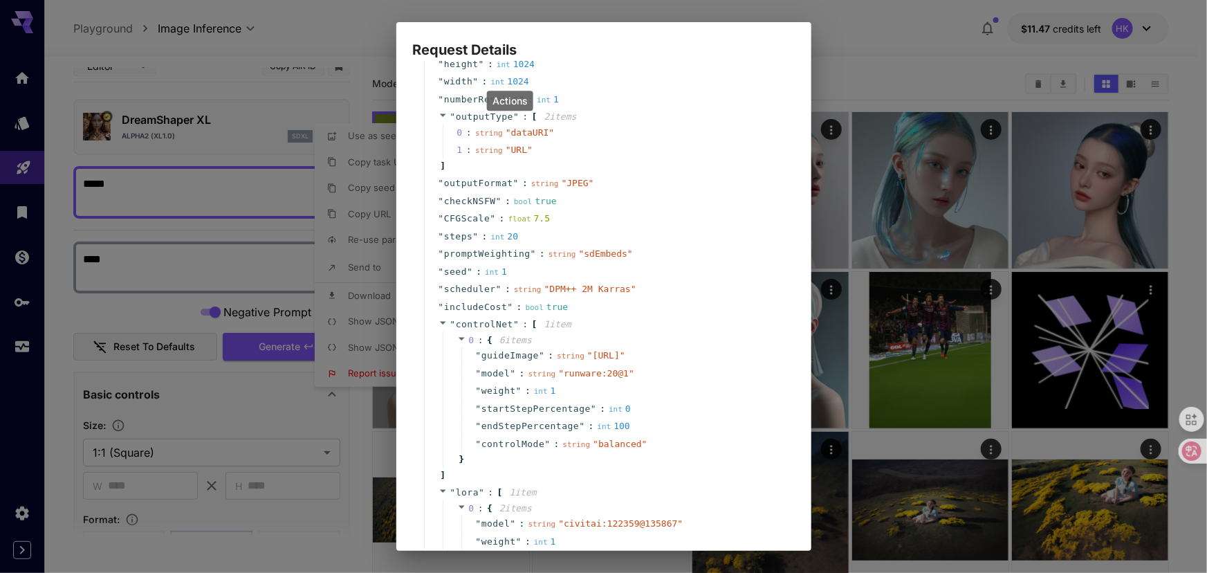
scroll to position [304, 0]
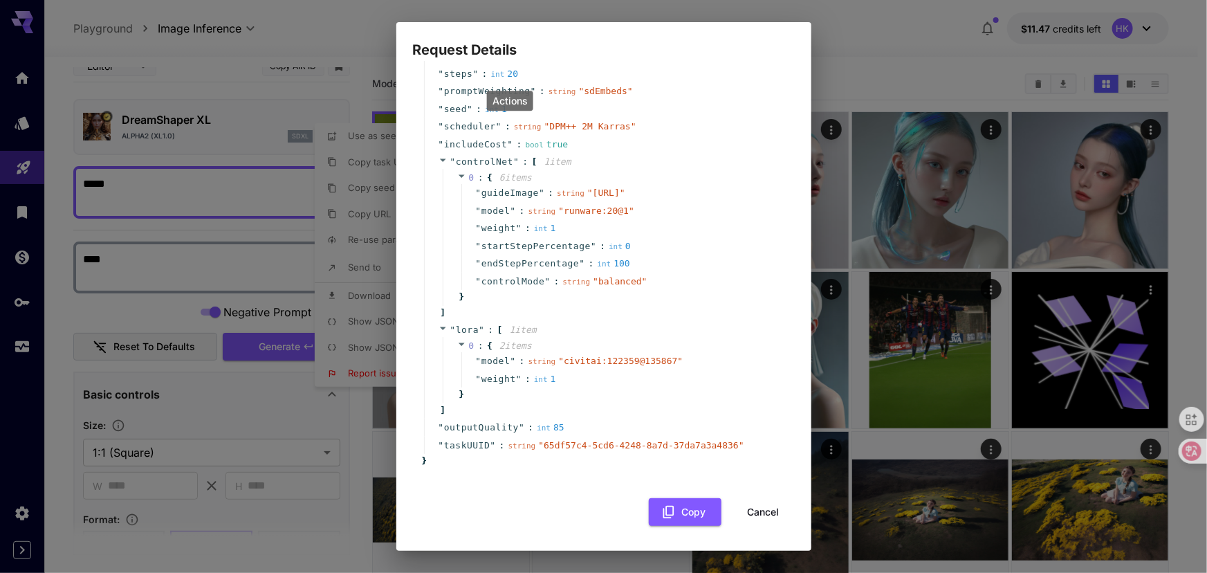
click at [751, 513] on button "Cancel" at bounding box center [764, 512] width 62 height 28
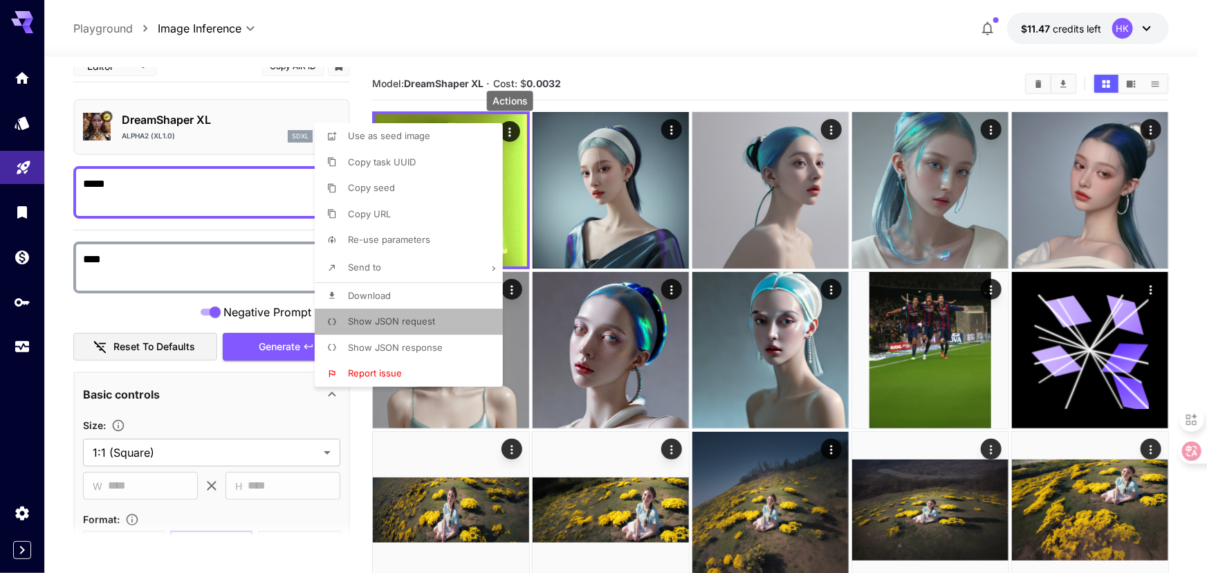
click at [399, 322] on span "Show JSON request" at bounding box center [391, 321] width 87 height 11
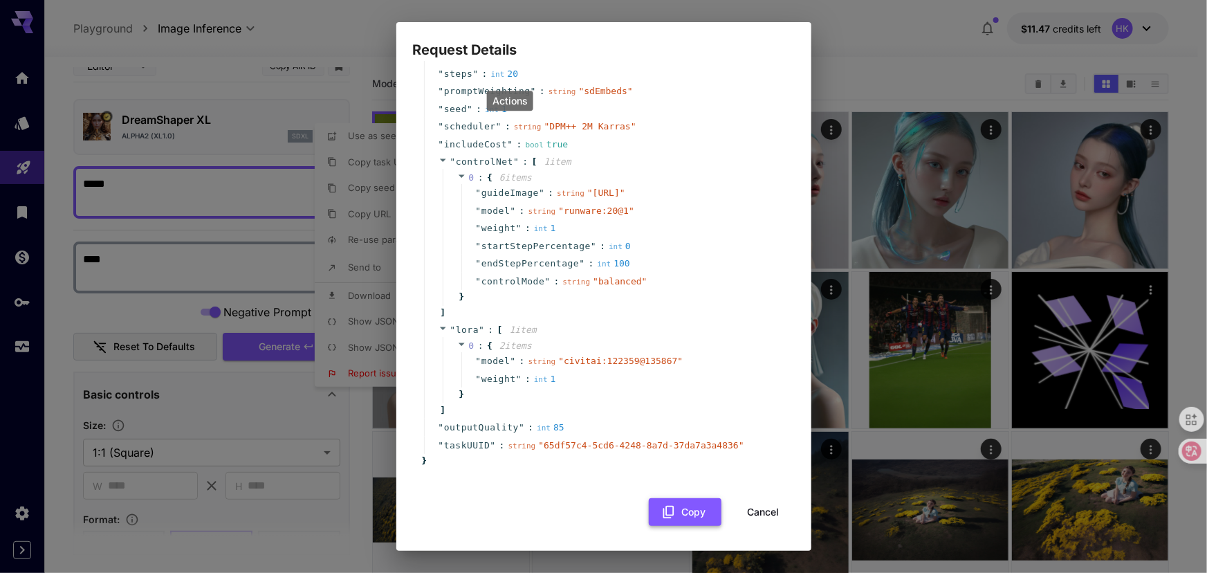
click at [663, 515] on icon "button" at bounding box center [668, 512] width 11 height 12
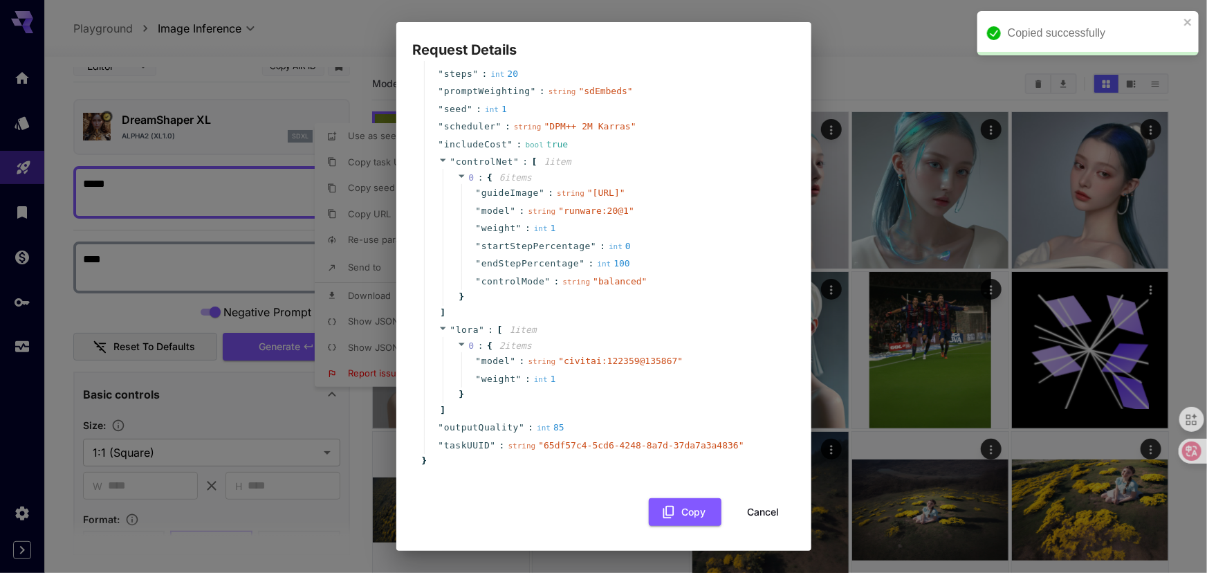
click at [906, 30] on div "Request Details { 20 item s " taskType " : string " imageInference " " model " …" at bounding box center [603, 286] width 1207 height 573
click at [1184, 24] on icon "close" at bounding box center [1189, 22] width 10 height 11
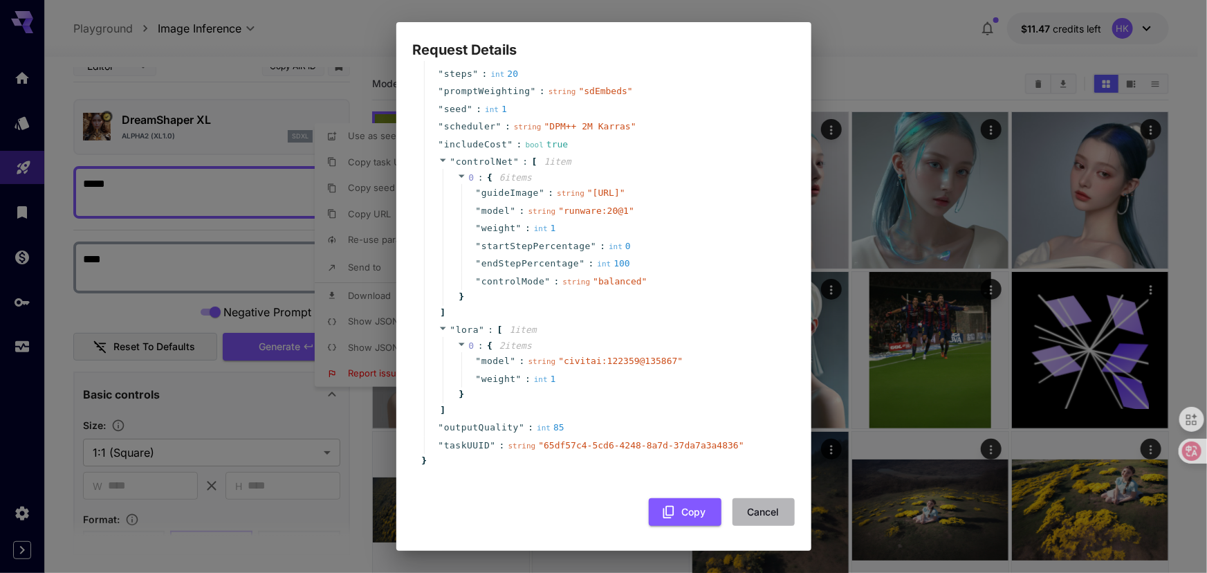
click at [756, 509] on button "Cancel" at bounding box center [764, 512] width 62 height 28
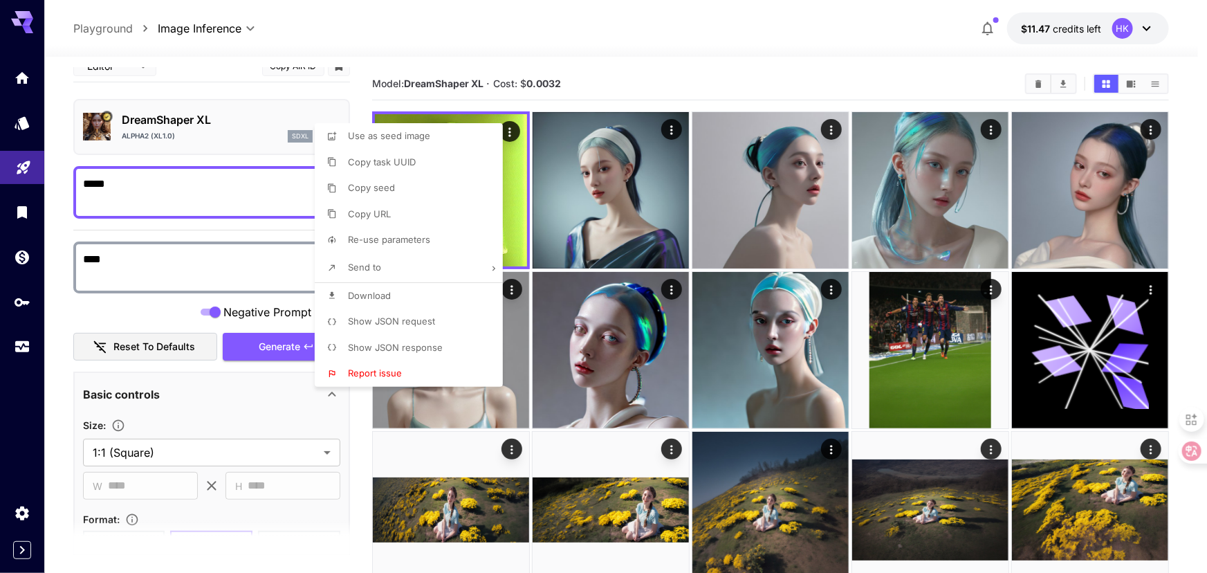
click at [1145, 33] on div at bounding box center [603, 286] width 1207 height 573
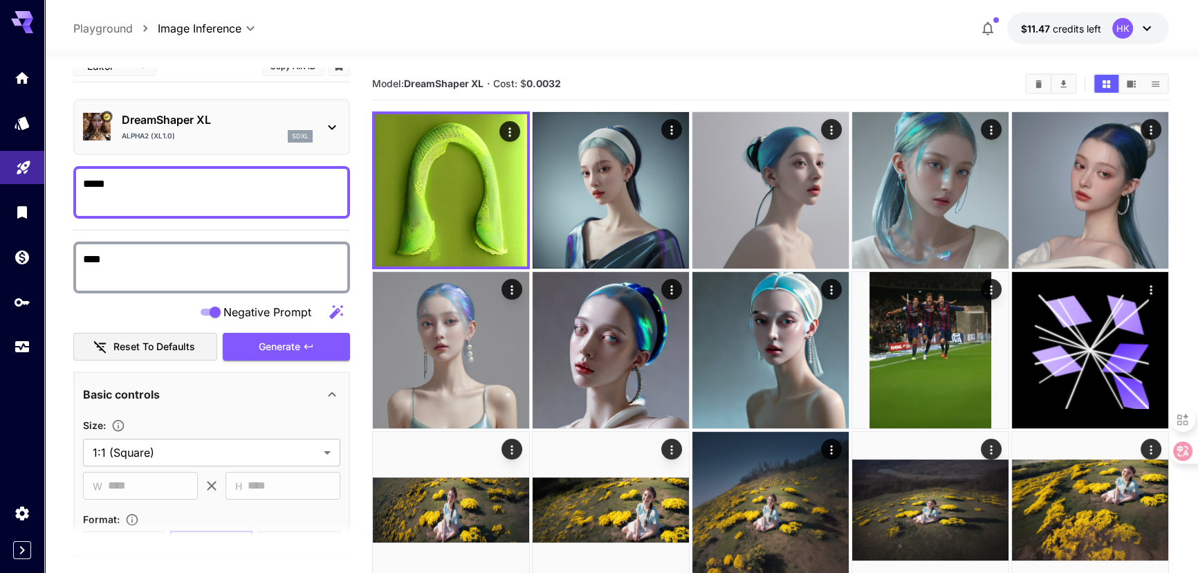
click at [1146, 31] on icon at bounding box center [1147, 28] width 17 height 17
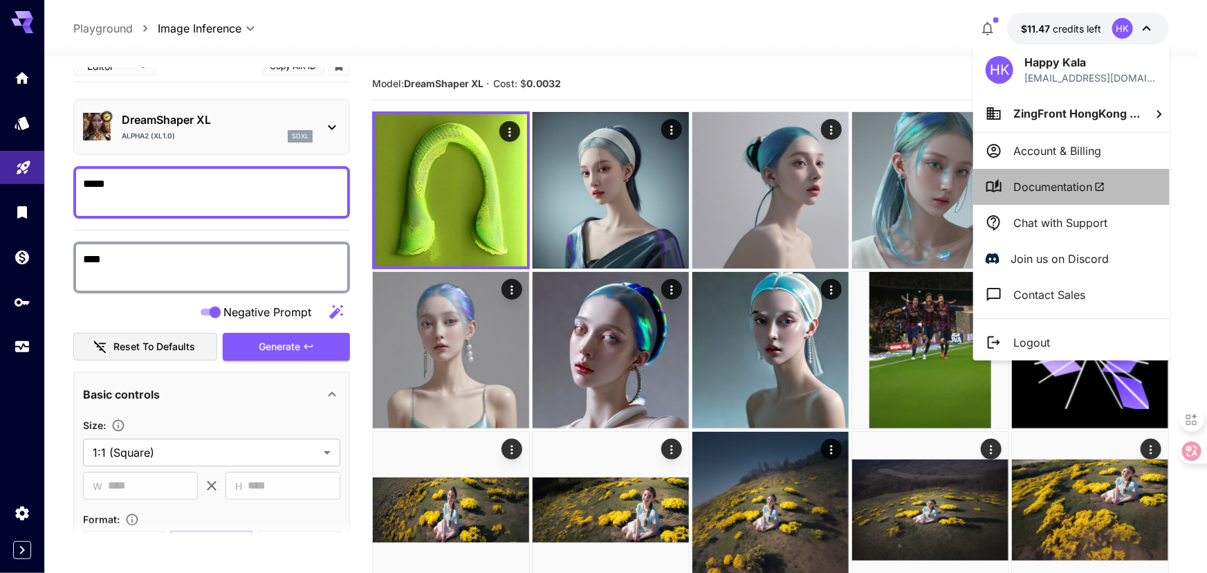
click at [1042, 188] on span "Documentation" at bounding box center [1060, 187] width 92 height 17
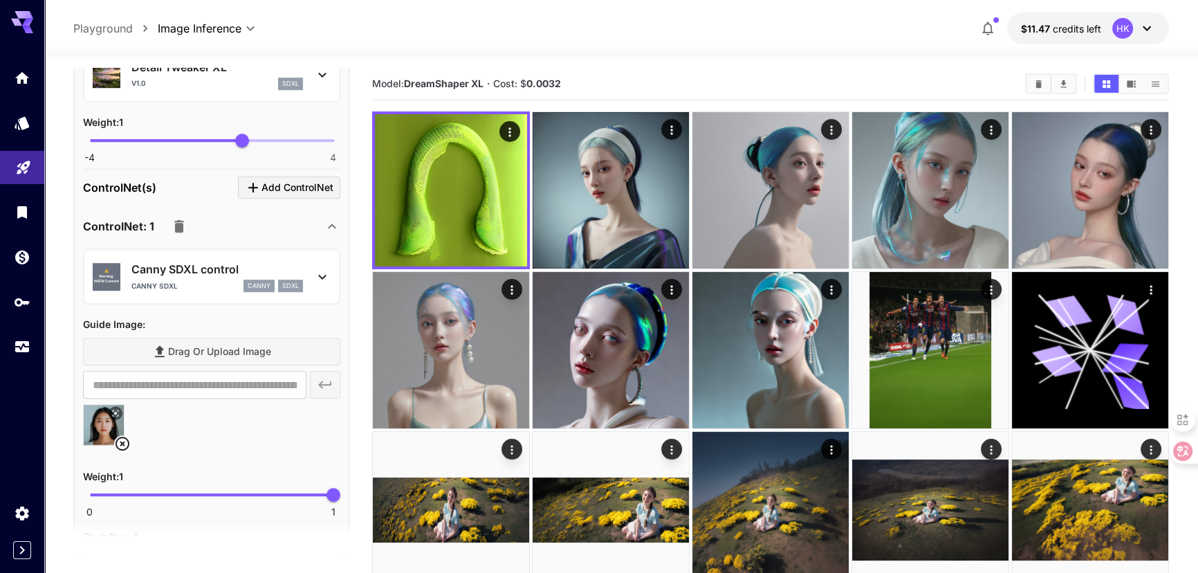
scroll to position [1402, 0]
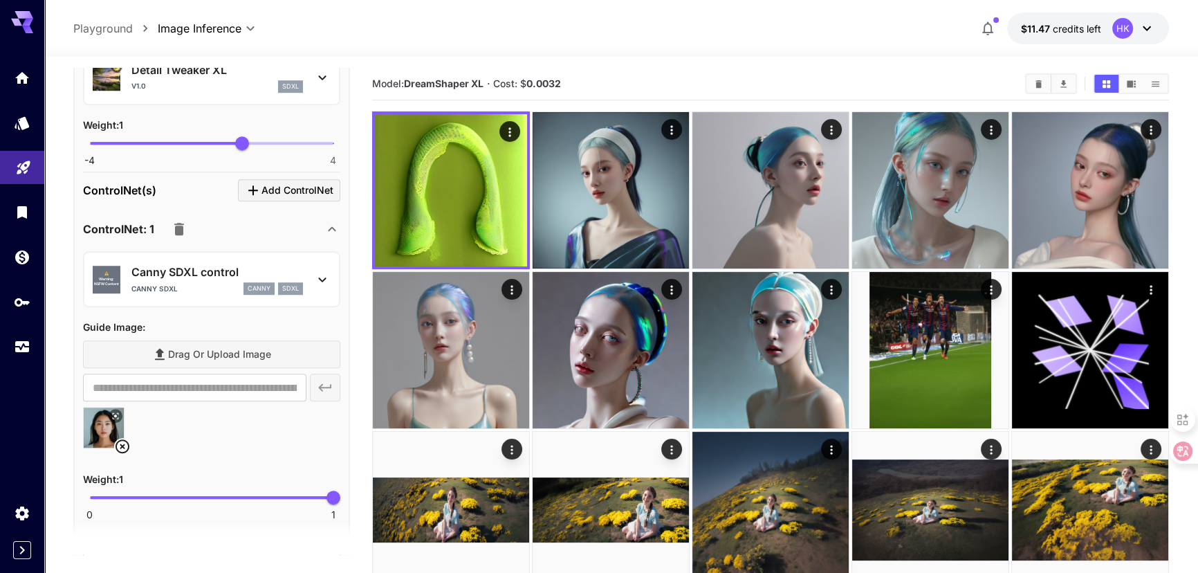
click at [179, 224] on icon "button" at bounding box center [179, 229] width 10 height 12
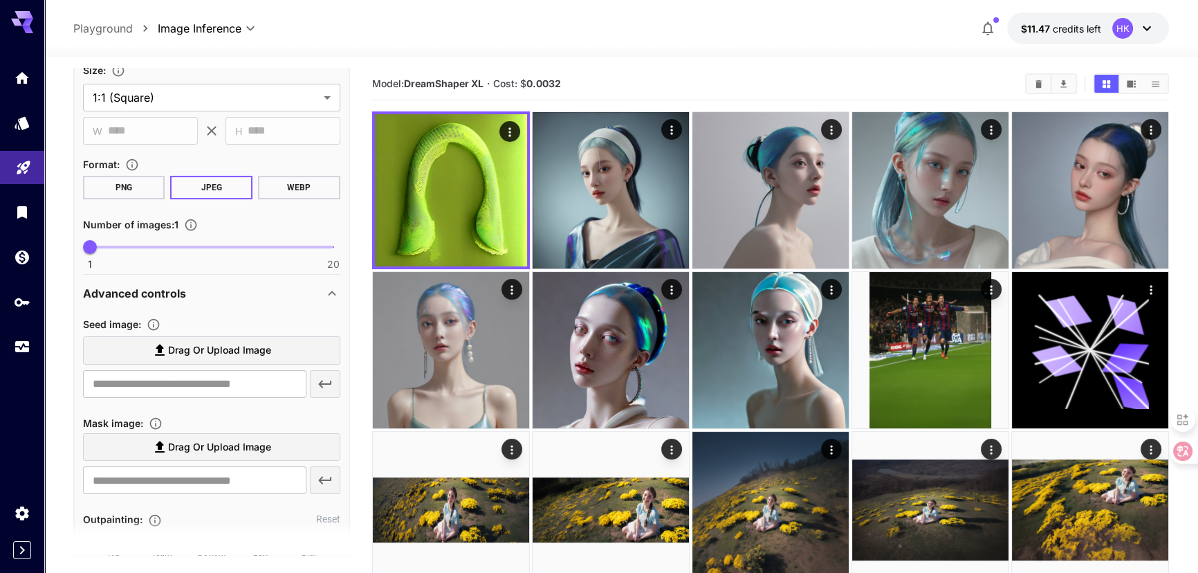
scroll to position [392, 0]
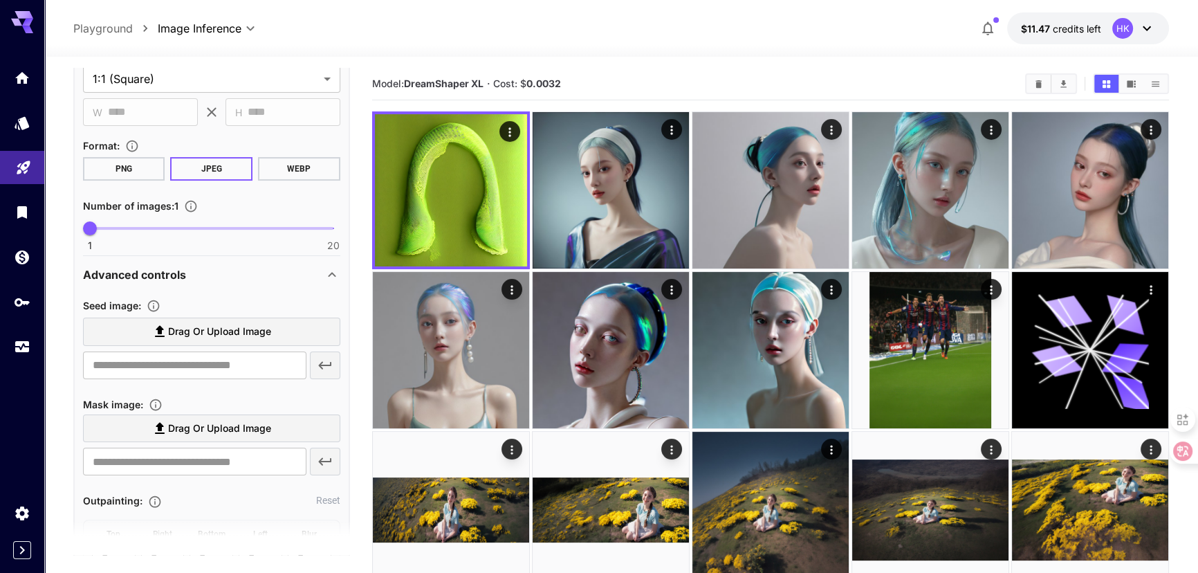
click at [187, 324] on span "Drag or upload image" at bounding box center [219, 331] width 103 height 17
click at [0, 0] on input "Drag or upload image" at bounding box center [0, 0] width 0 height 0
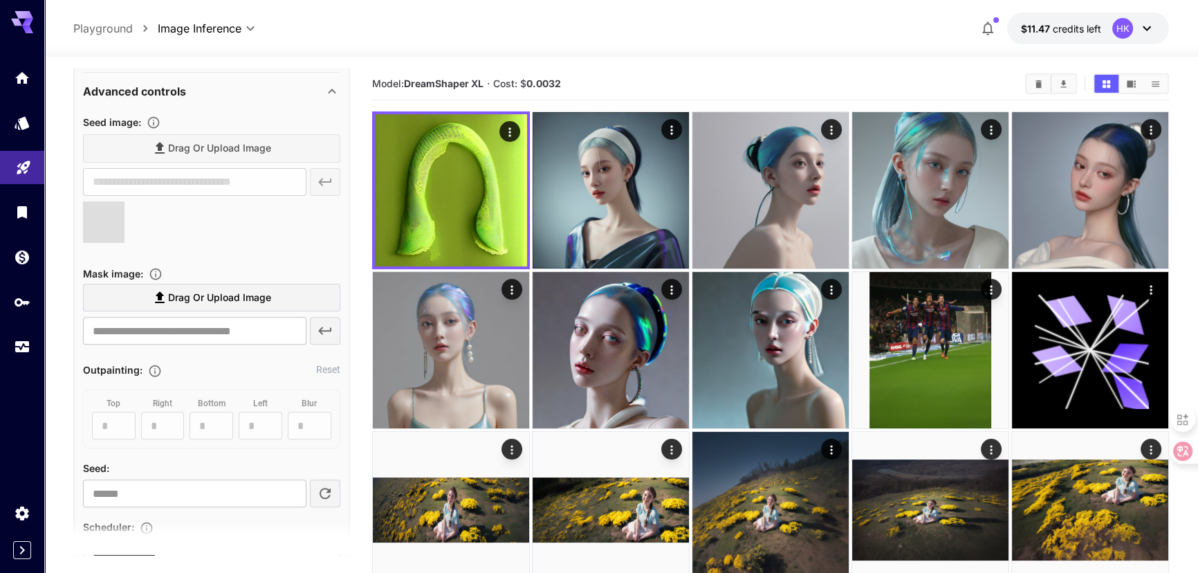
scroll to position [581, 0]
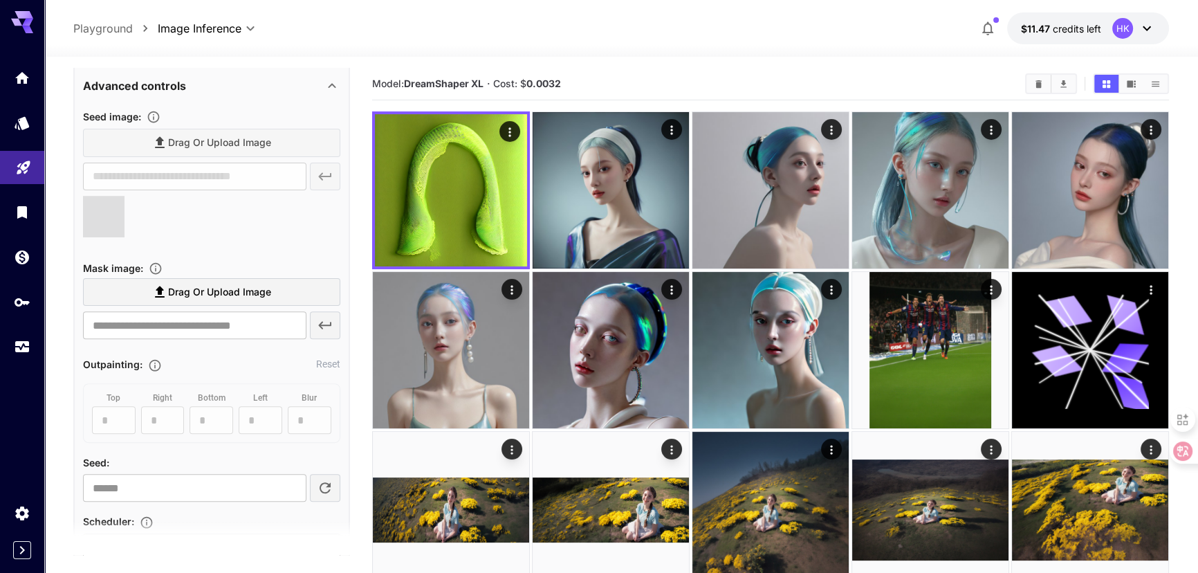
type input "**********"
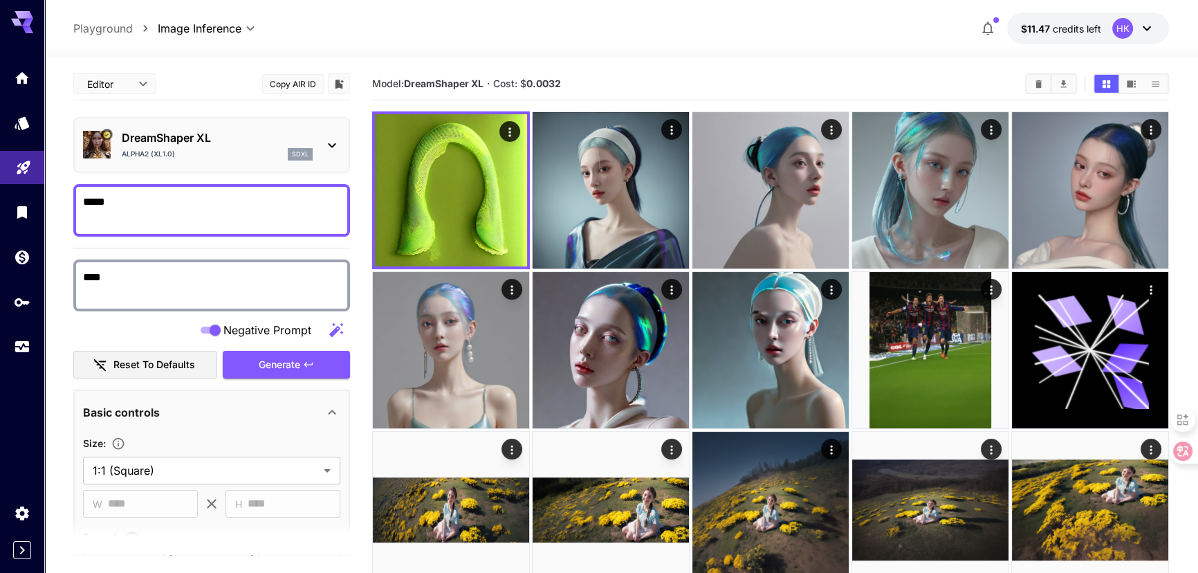
scroll to position [0, 0]
click at [275, 368] on span "Generate" at bounding box center [280, 364] width 42 height 17
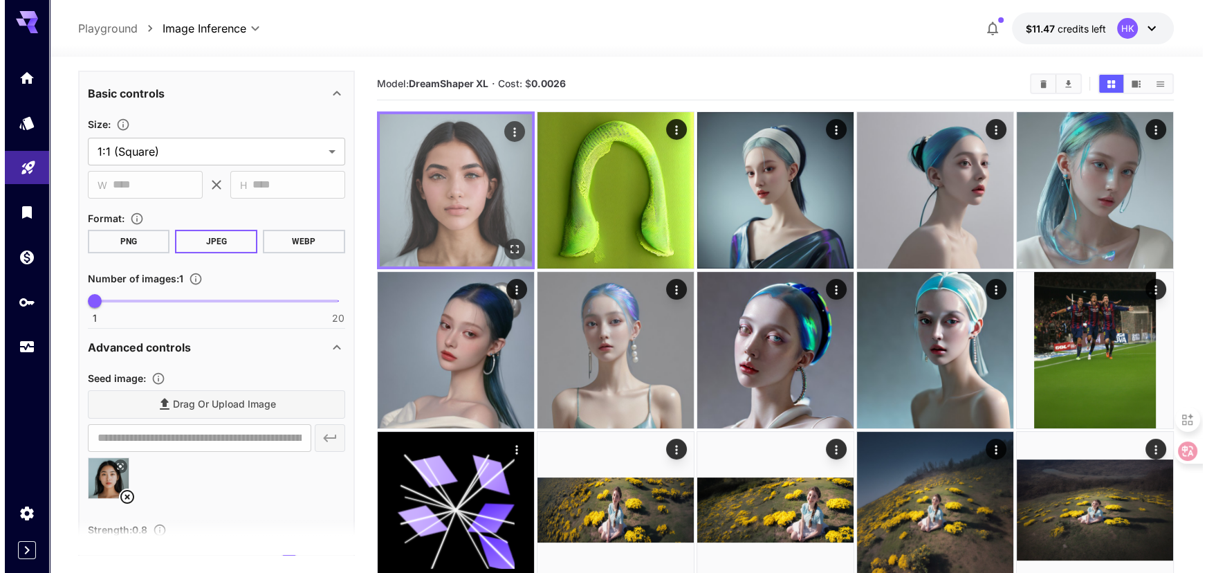
scroll to position [314, 0]
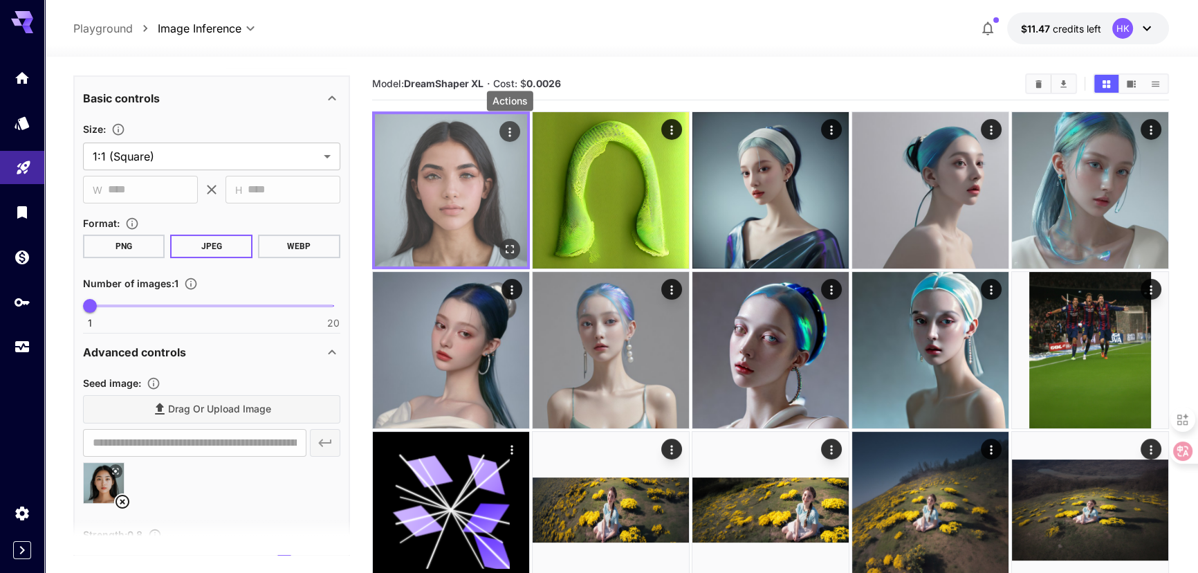
click at [511, 126] on icon "Actions" at bounding box center [510, 132] width 14 height 14
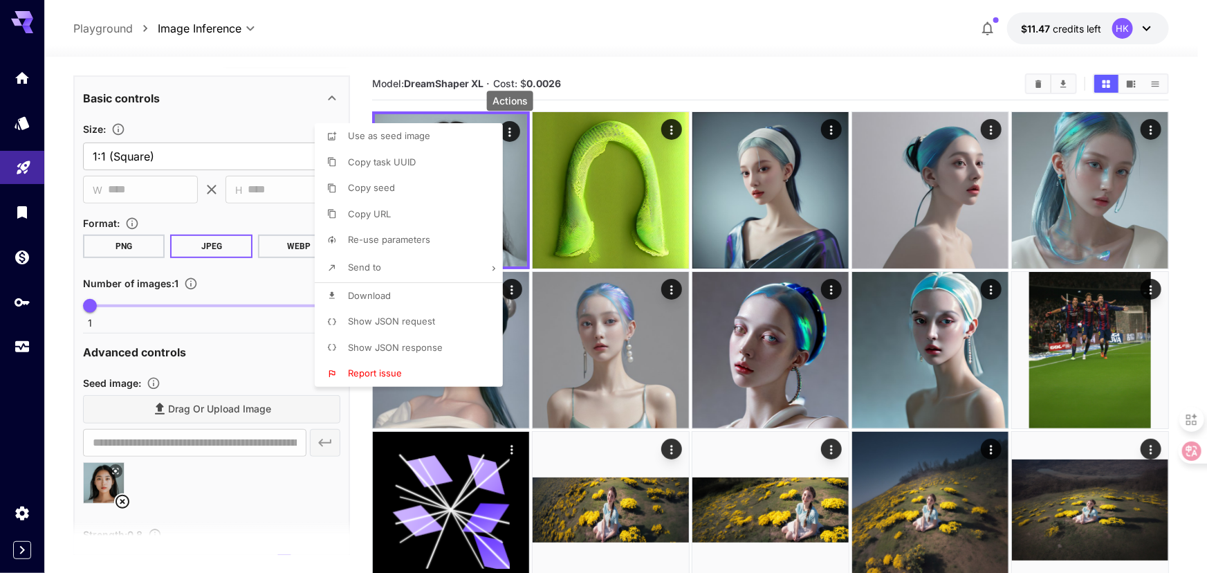
click at [398, 322] on span "Show JSON request" at bounding box center [391, 321] width 87 height 11
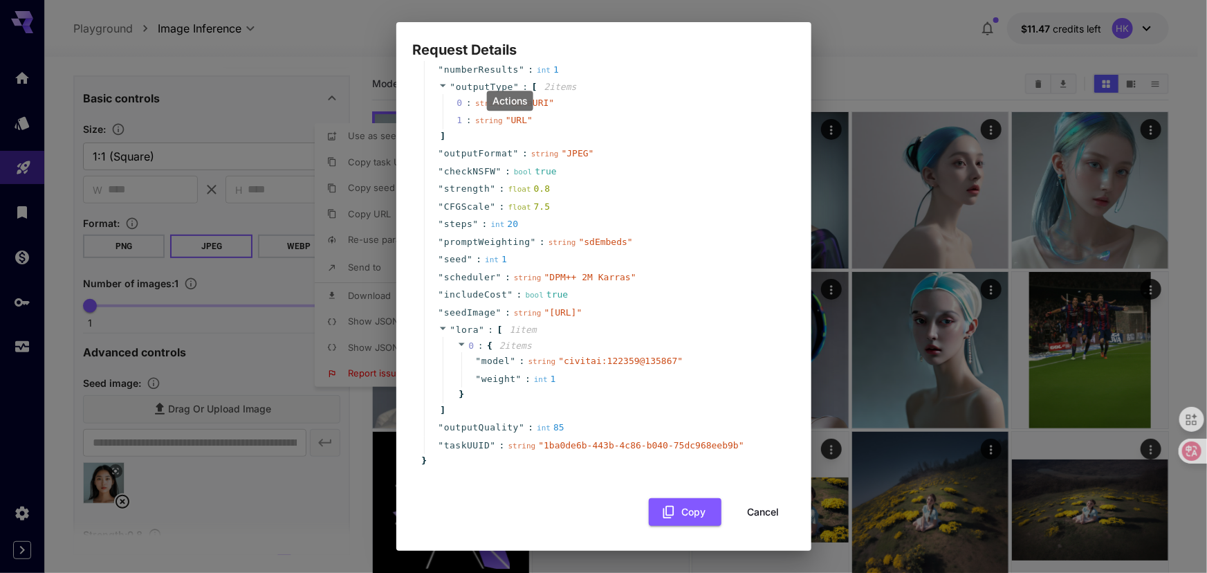
scroll to position [171, 0]
drag, startPoint x: 743, startPoint y: 515, endPoint x: 743, endPoint y: 500, distance: 15.2
click at [744, 515] on button "Cancel" at bounding box center [764, 512] width 62 height 28
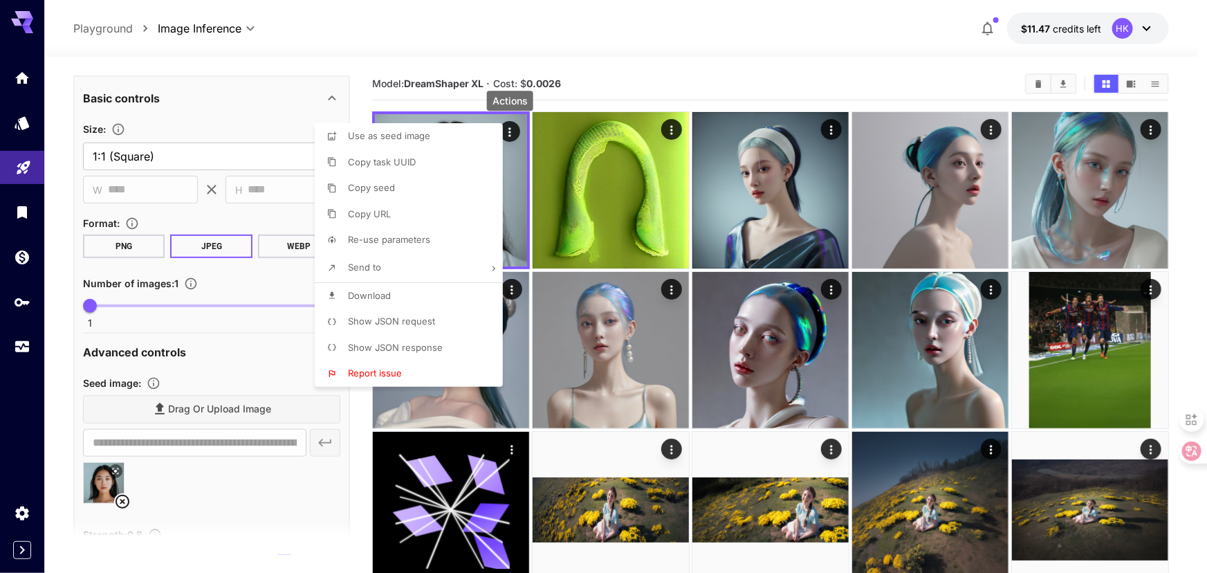
click at [403, 324] on span "Show JSON request" at bounding box center [391, 321] width 87 height 11
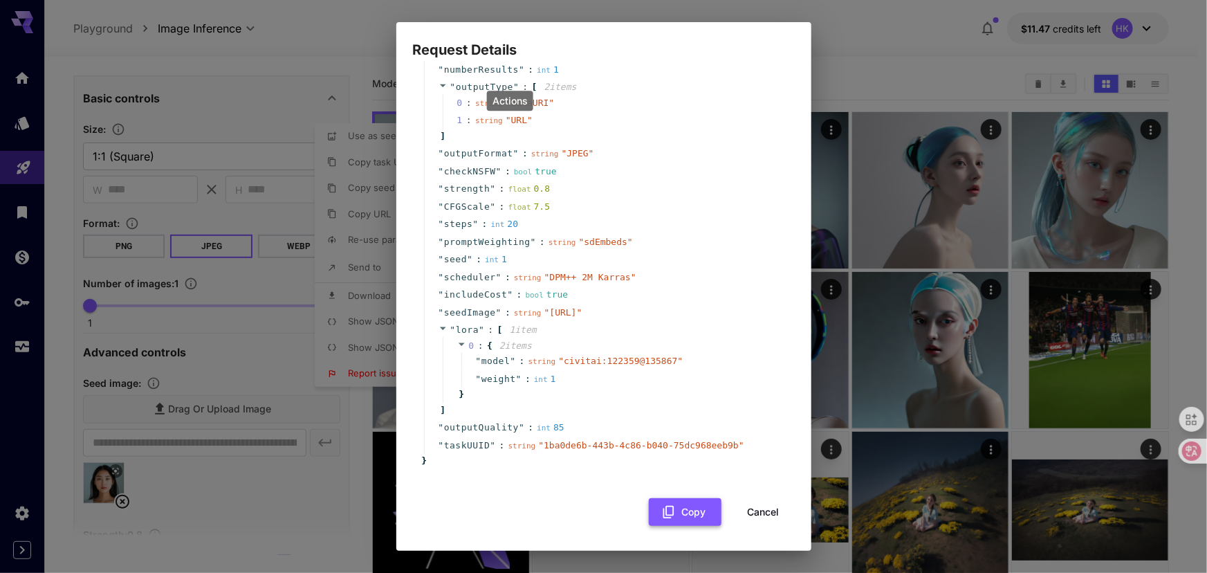
click at [649, 512] on button "Copy" at bounding box center [685, 512] width 73 height 28
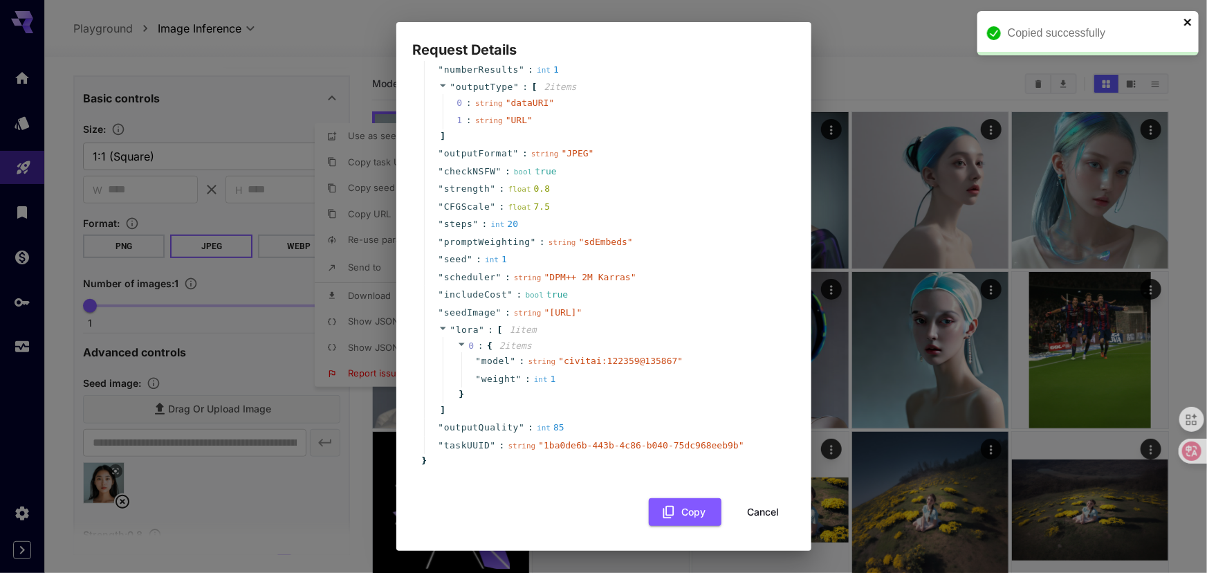
click at [1189, 20] on icon "close" at bounding box center [1188, 22] width 7 height 7
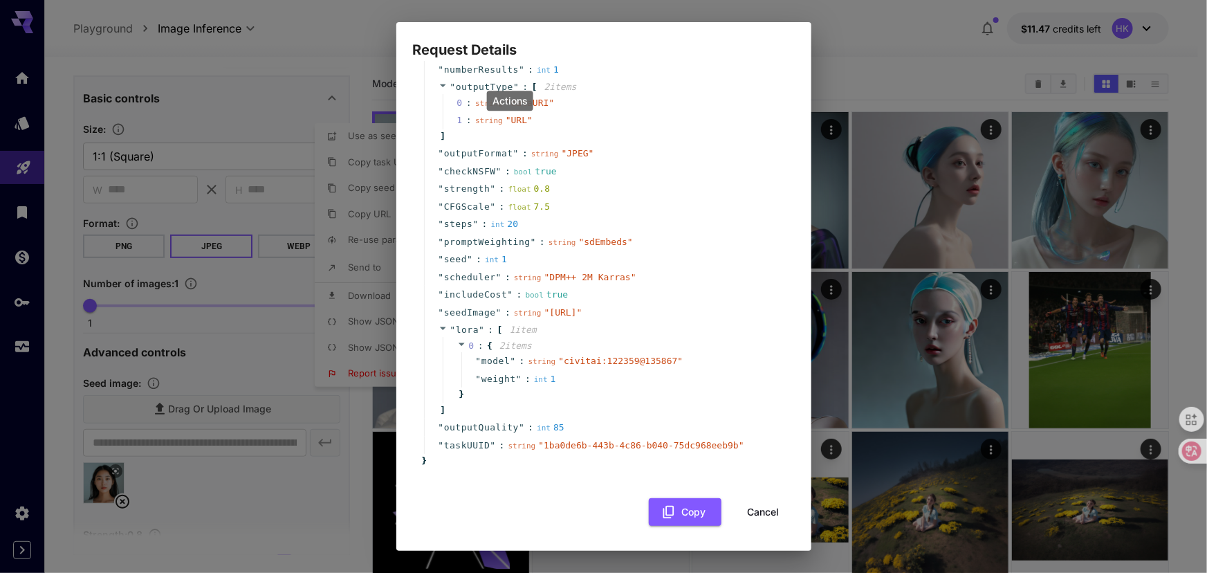
click at [826, 237] on div "Request Details { 21 item s " taskType " : string " imageInference " " model " …" at bounding box center [603, 286] width 1207 height 573
click at [745, 513] on button "Cancel" at bounding box center [764, 512] width 62 height 28
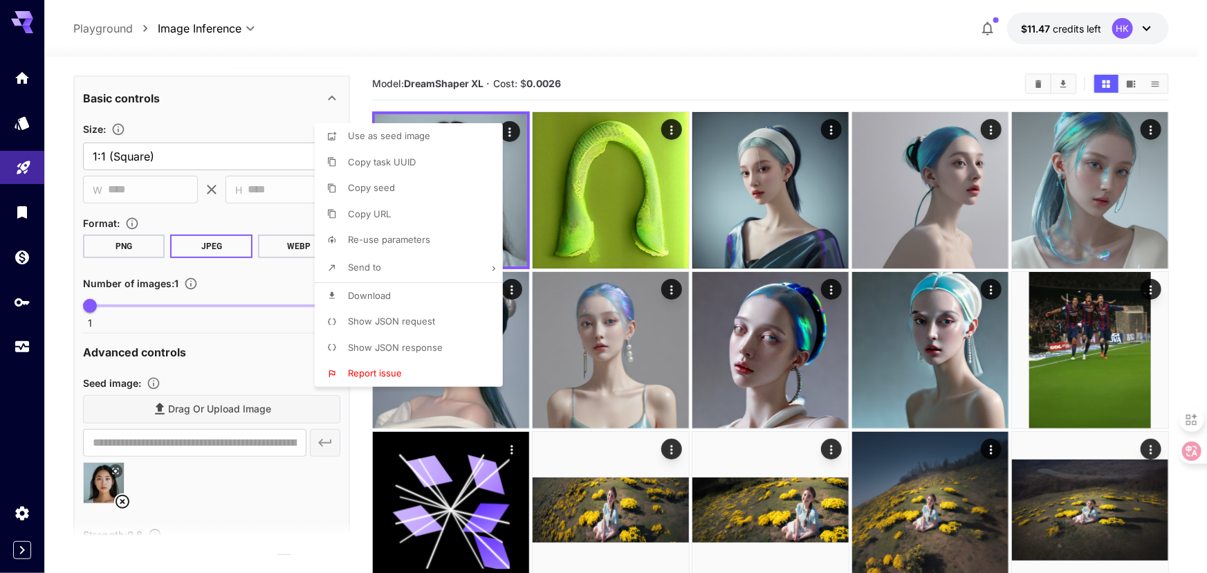
click at [690, 51] on div at bounding box center [603, 286] width 1207 height 573
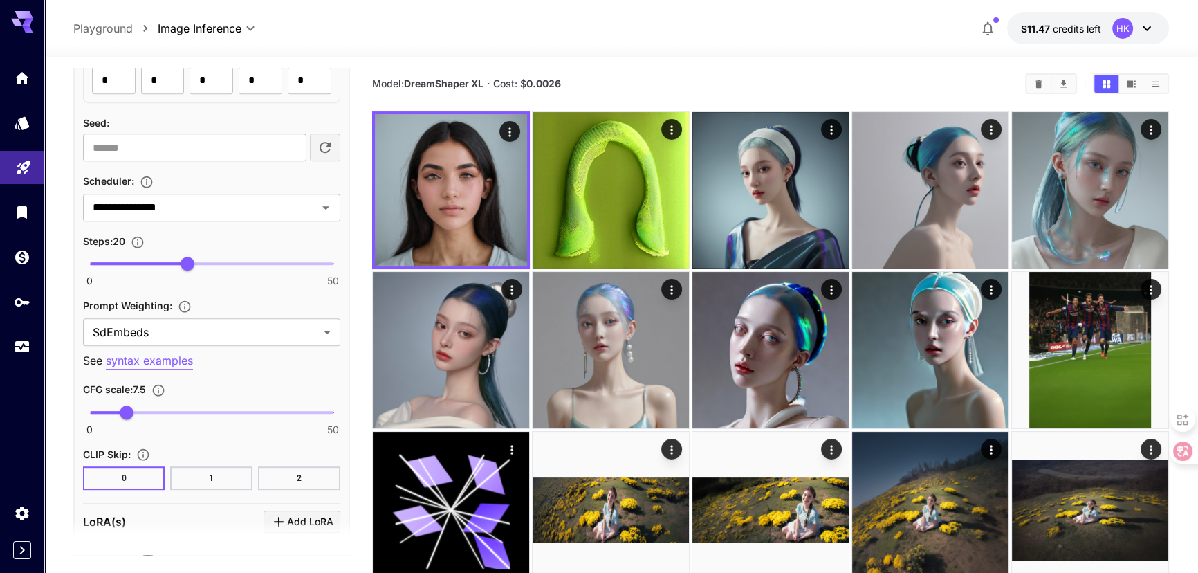
scroll to position [1006, 0]
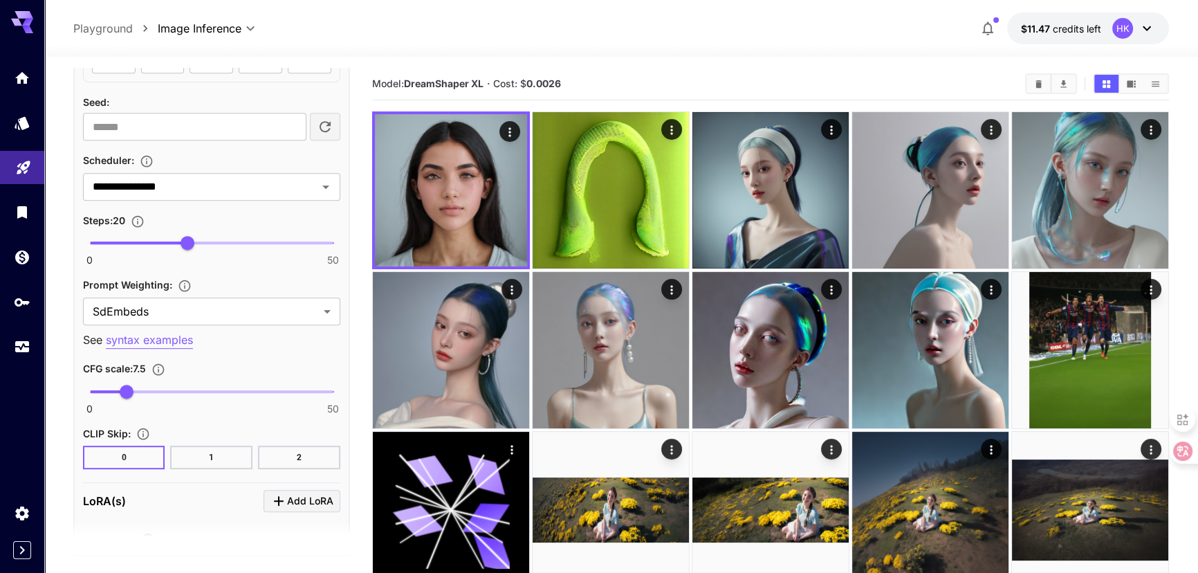
click at [203, 451] on button "1" at bounding box center [211, 458] width 82 height 24
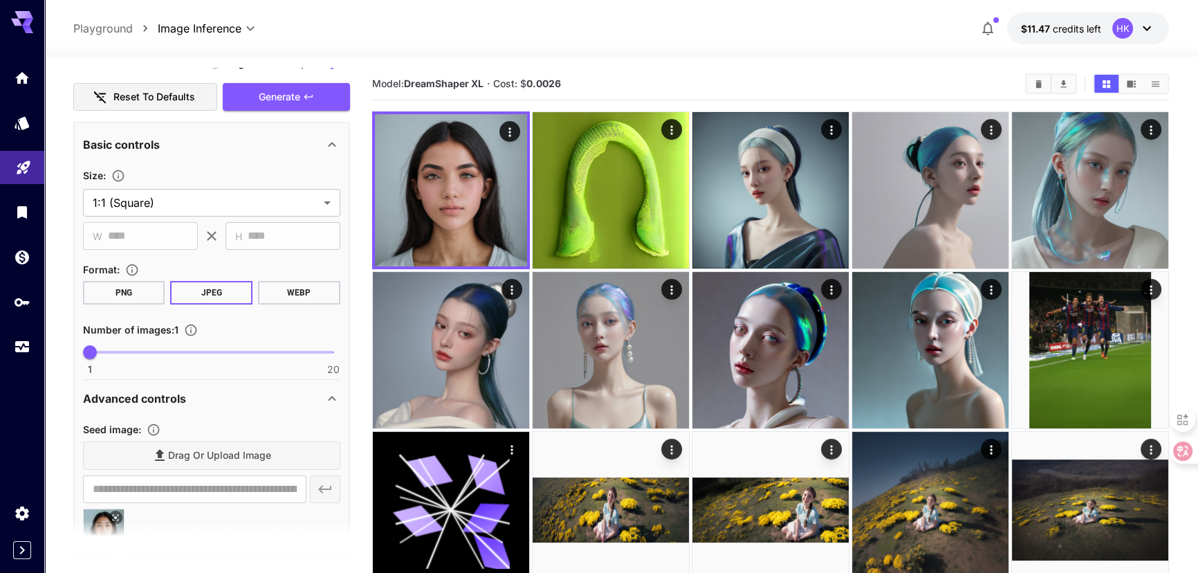
scroll to position [125, 0]
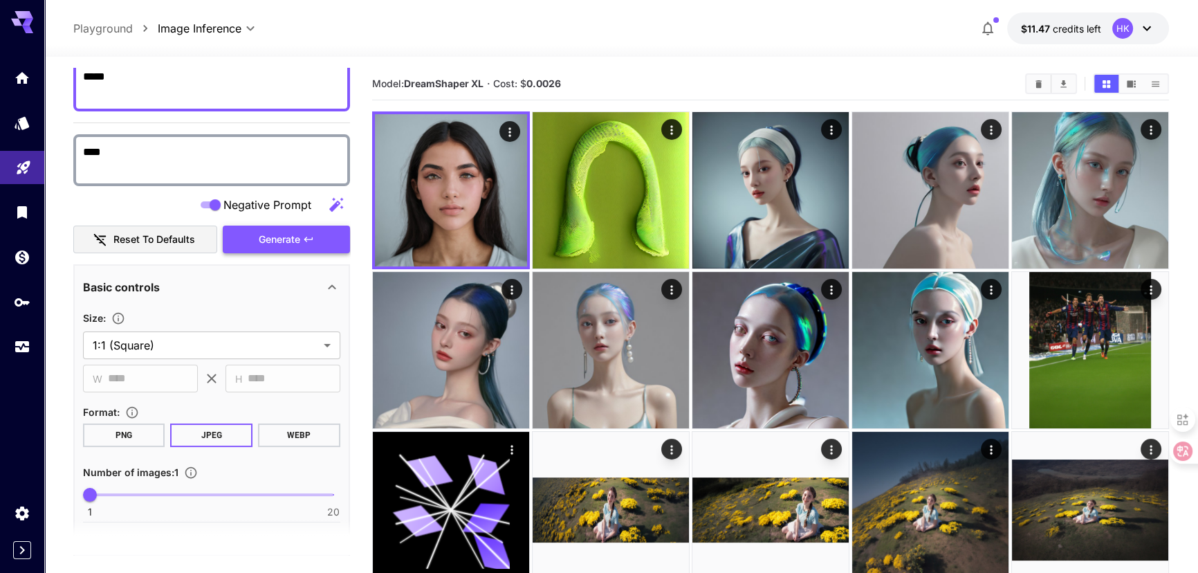
click at [295, 239] on span "Generate" at bounding box center [280, 239] width 42 height 17
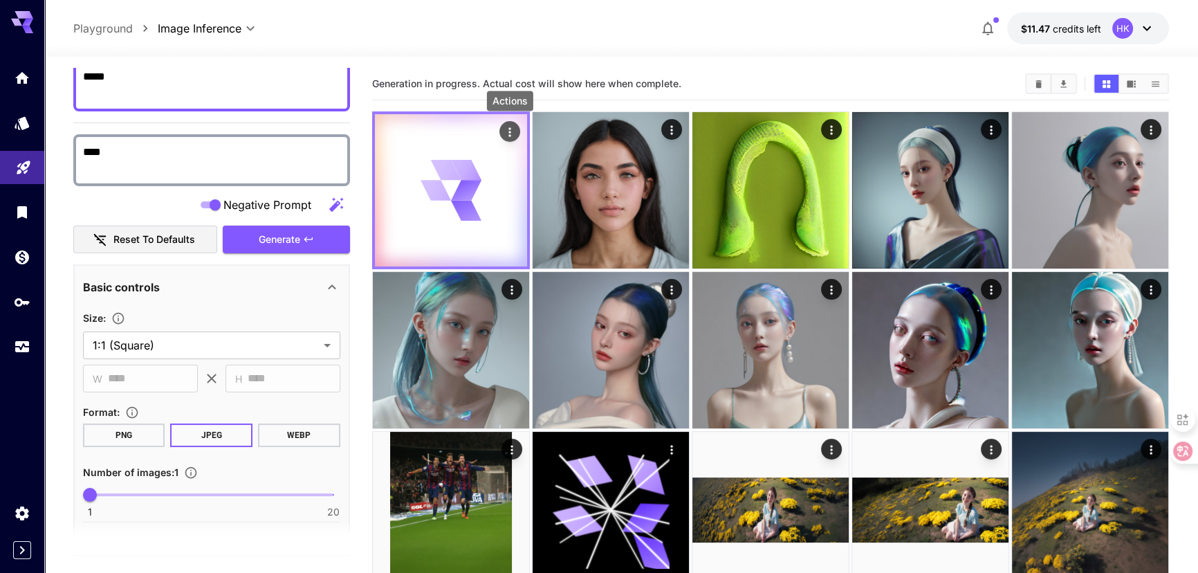
click at [511, 133] on icon "Actions" at bounding box center [510, 132] width 14 height 14
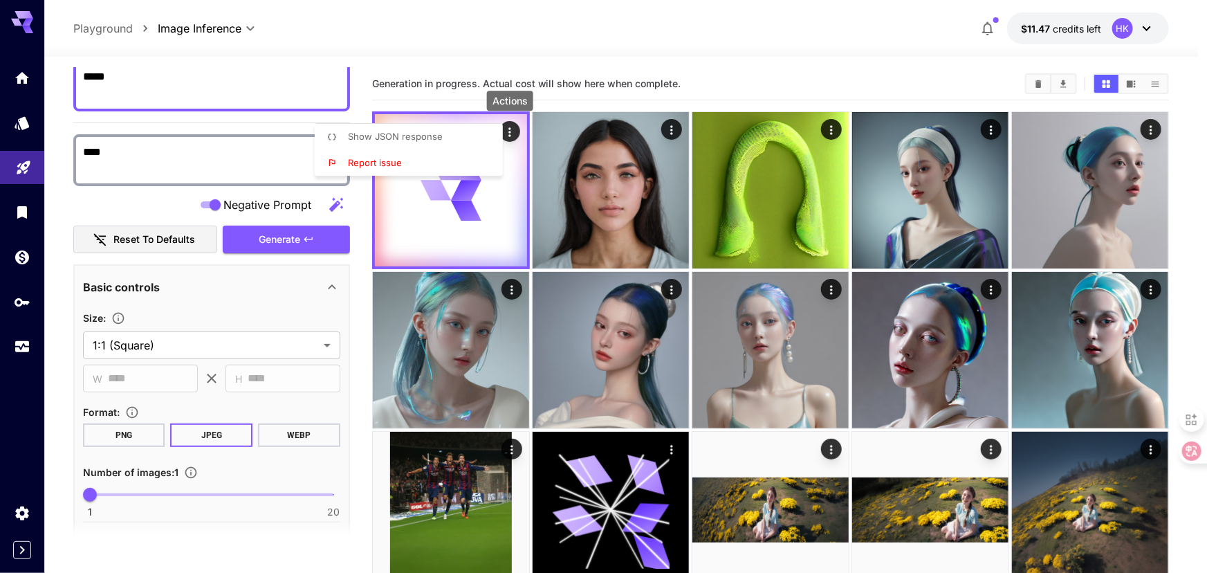
click at [657, 55] on div at bounding box center [603, 286] width 1207 height 573
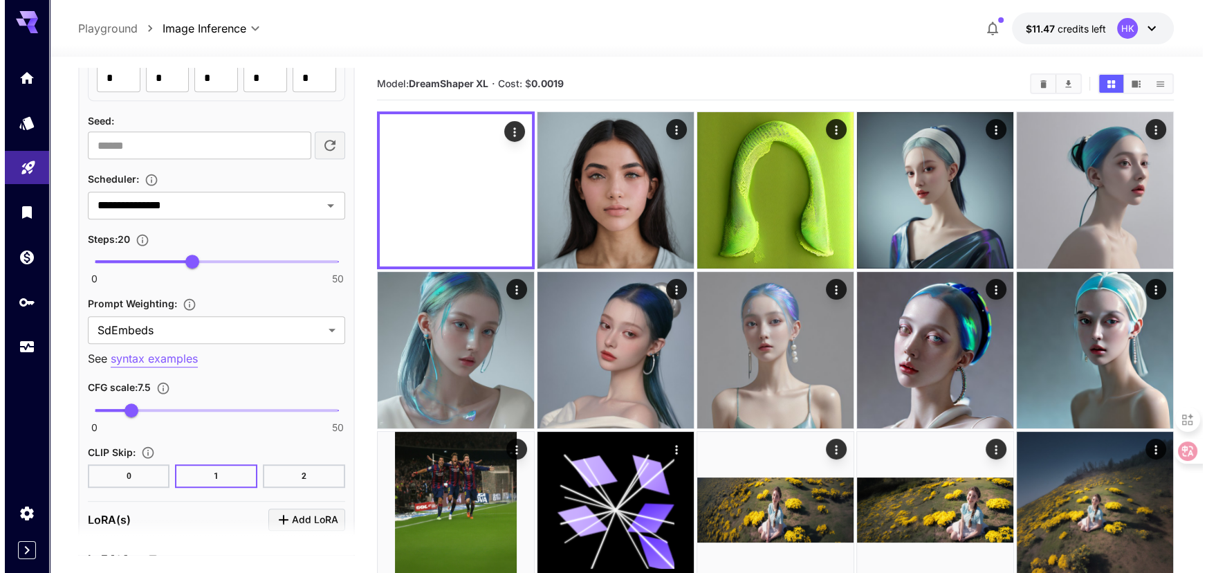
scroll to position [1069, 0]
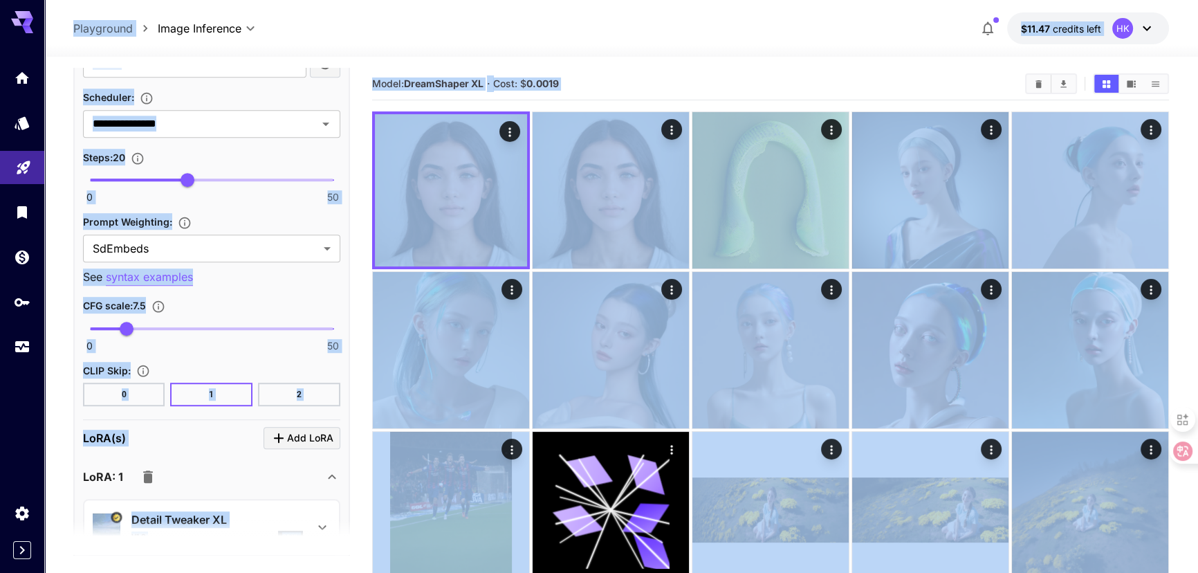
drag, startPoint x: 148, startPoint y: 423, endPoint x: 48, endPoint y: 394, distance: 103.8
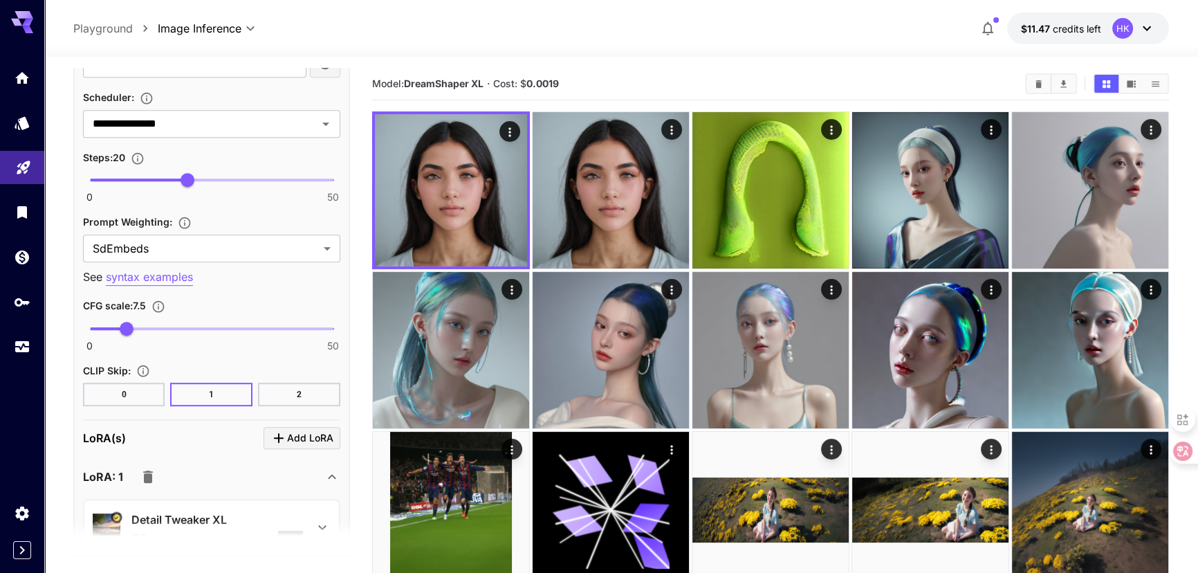
click at [180, 355] on div "**********" at bounding box center [211, 12] width 257 height 787
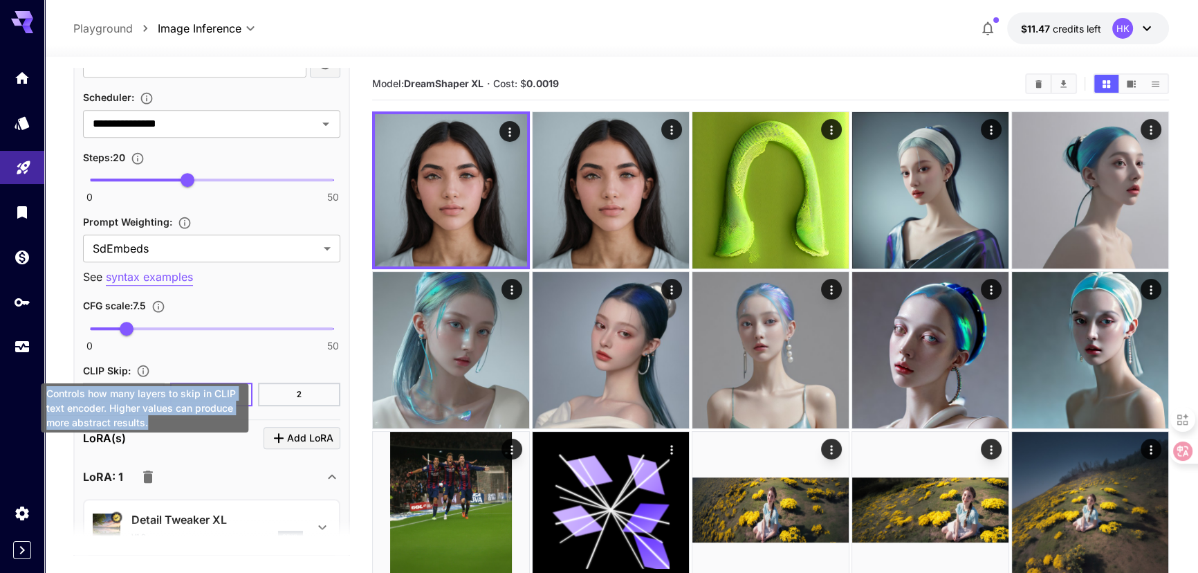
drag, startPoint x: 147, startPoint y: 421, endPoint x: 48, endPoint y: 392, distance: 103.8
click at [48, 392] on div "Controls how many layers to skip in CLIP text encoder. Higher values can produc…" at bounding box center [145, 407] width 208 height 49
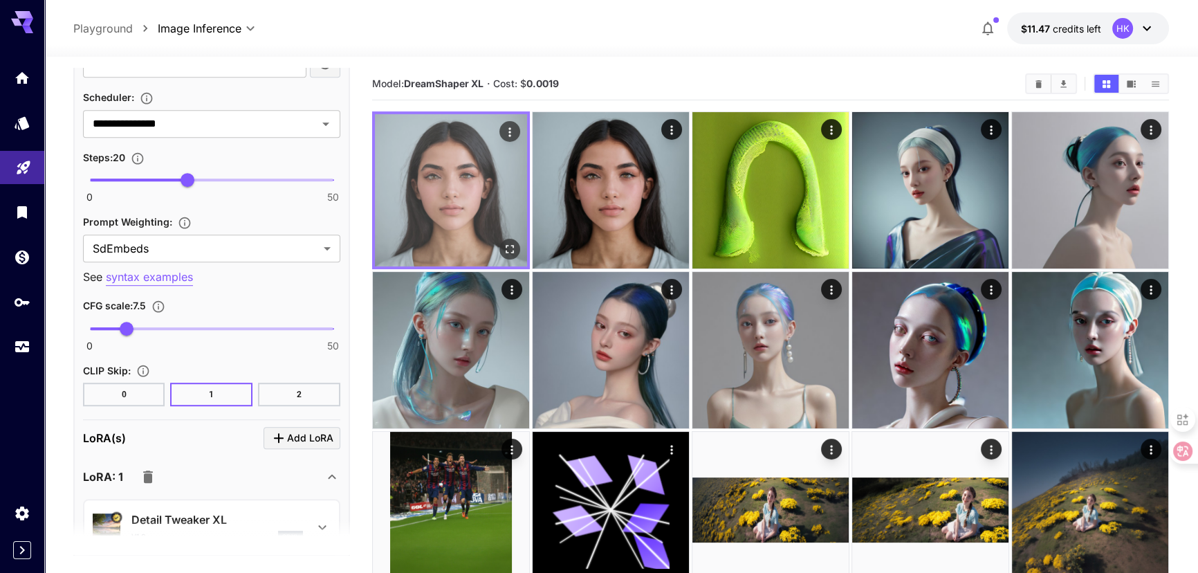
click at [512, 127] on icon "Actions" at bounding box center [510, 132] width 14 height 14
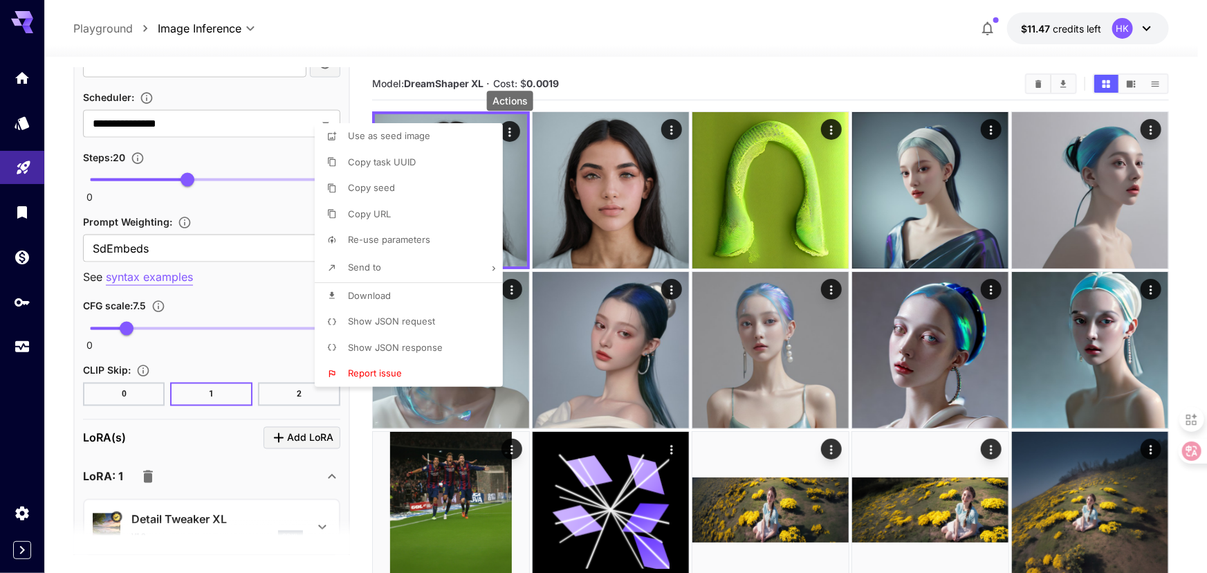
click at [395, 319] on span "Show JSON request" at bounding box center [391, 321] width 87 height 11
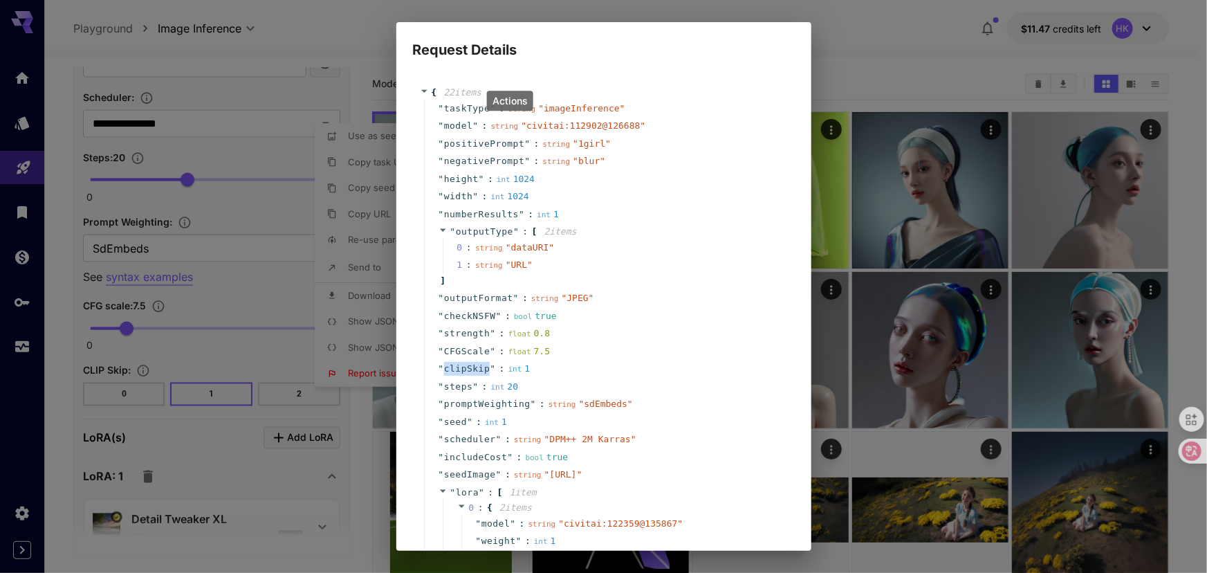
drag, startPoint x: 443, startPoint y: 368, endPoint x: 480, endPoint y: 370, distance: 37.4
click at [480, 370] on span "" clipSkip "" at bounding box center [467, 369] width 57 height 14
copy span "clipSkip"
click at [854, 55] on div "Request Details { 22 item s " taskType " : string " imageInference " " model " …" at bounding box center [603, 286] width 1207 height 573
click at [857, 35] on div "Request Details { 22 item s " taskType " : string " imageInference " " model " …" at bounding box center [603, 286] width 1207 height 573
